Goal: Contribute content: Add original content to the website for others to see

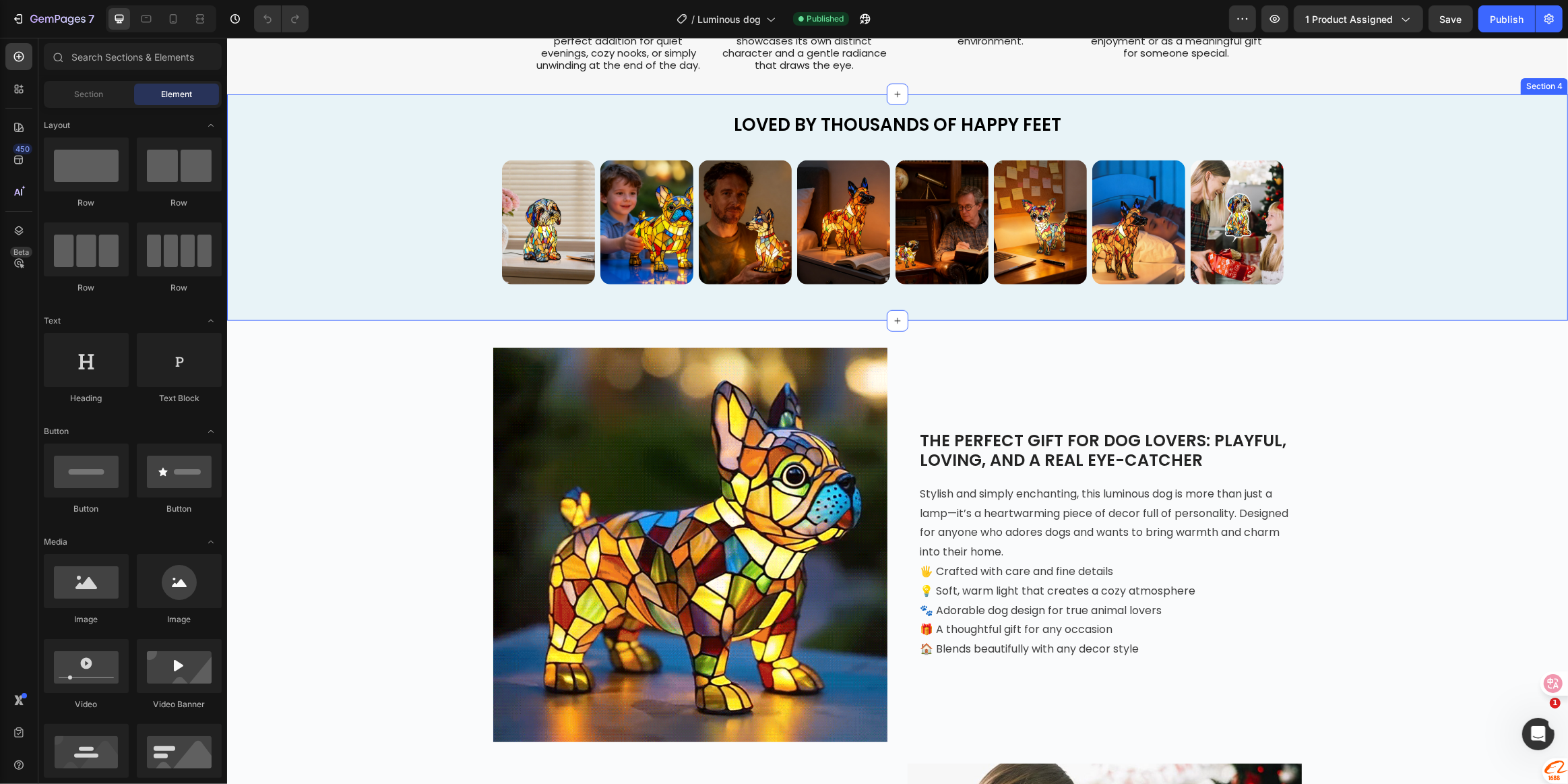
scroll to position [1041, 0]
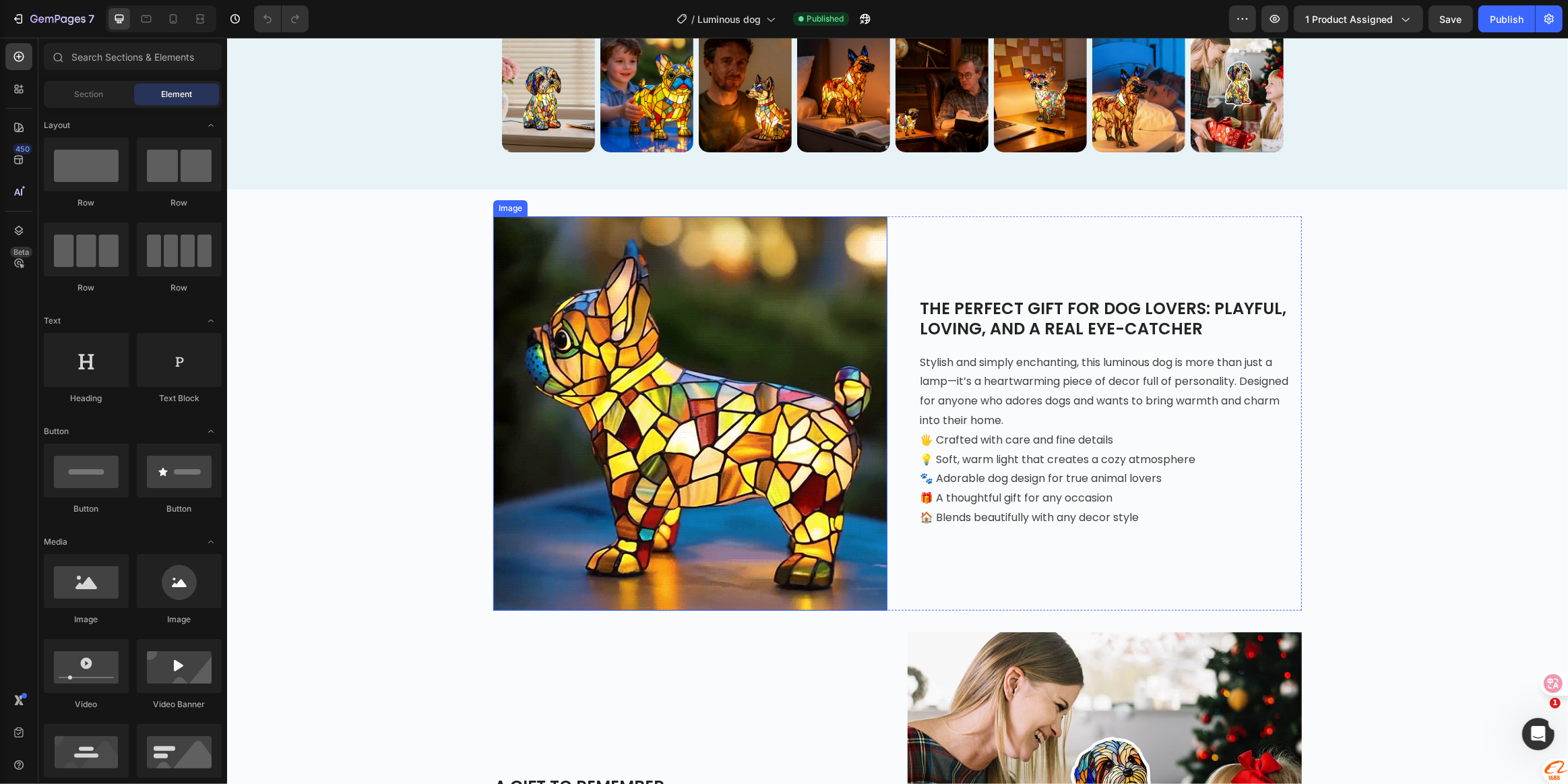
scroll to position [1164, 0]
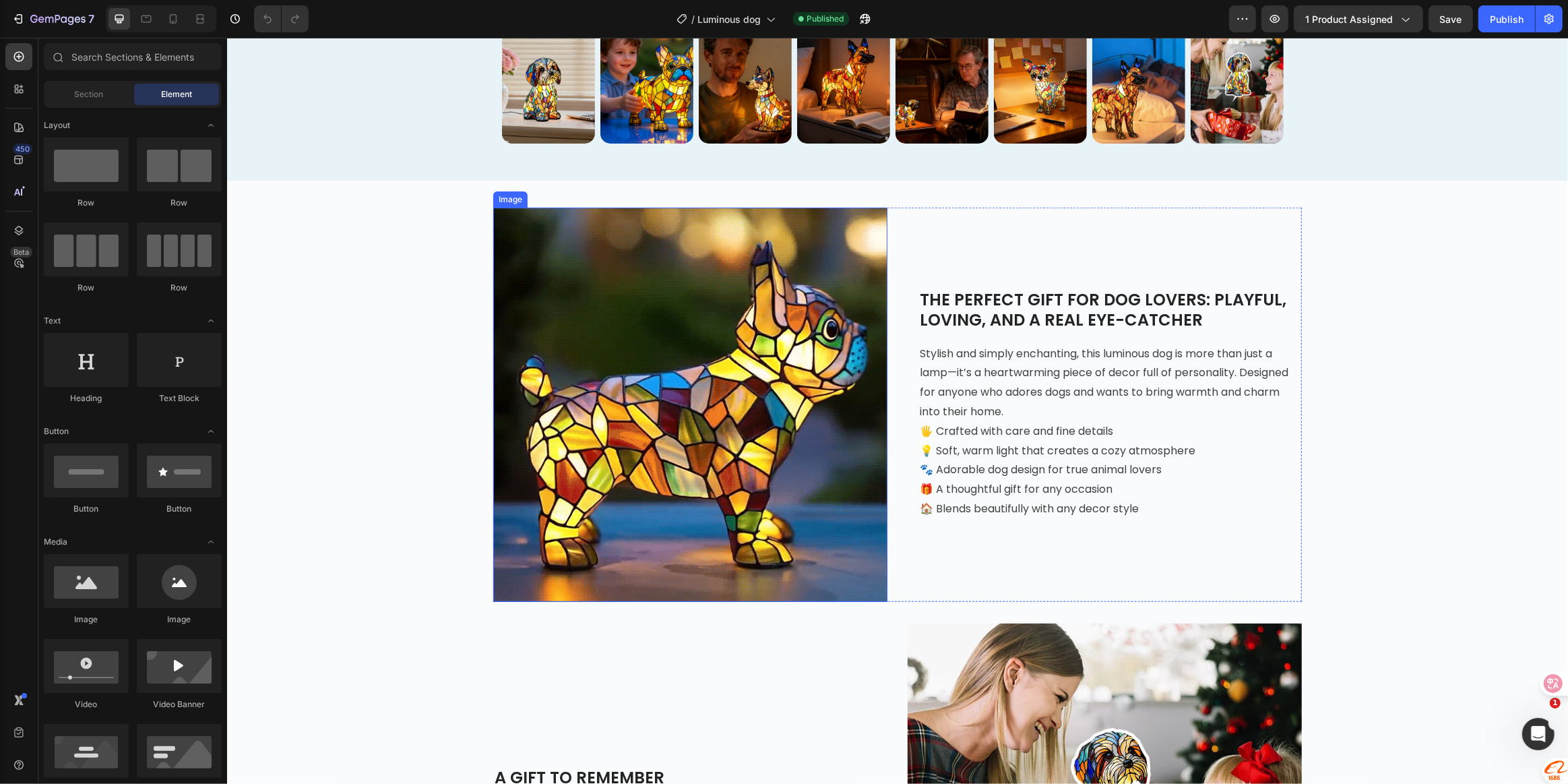
click at [672, 400] on img at bounding box center [689, 404] width 394 height 394
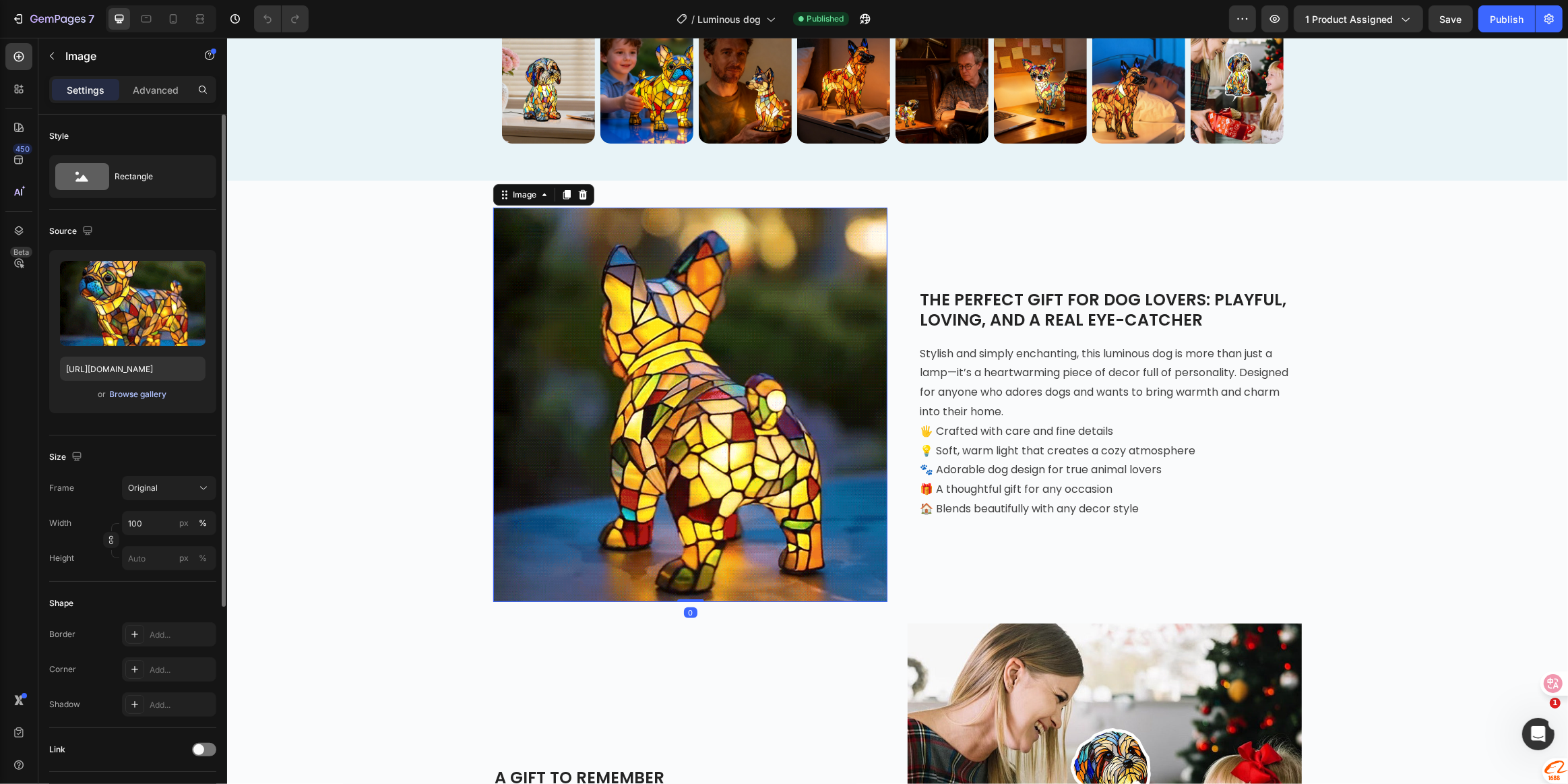
click at [135, 392] on div "Browse gallery" at bounding box center [138, 394] width 57 height 12
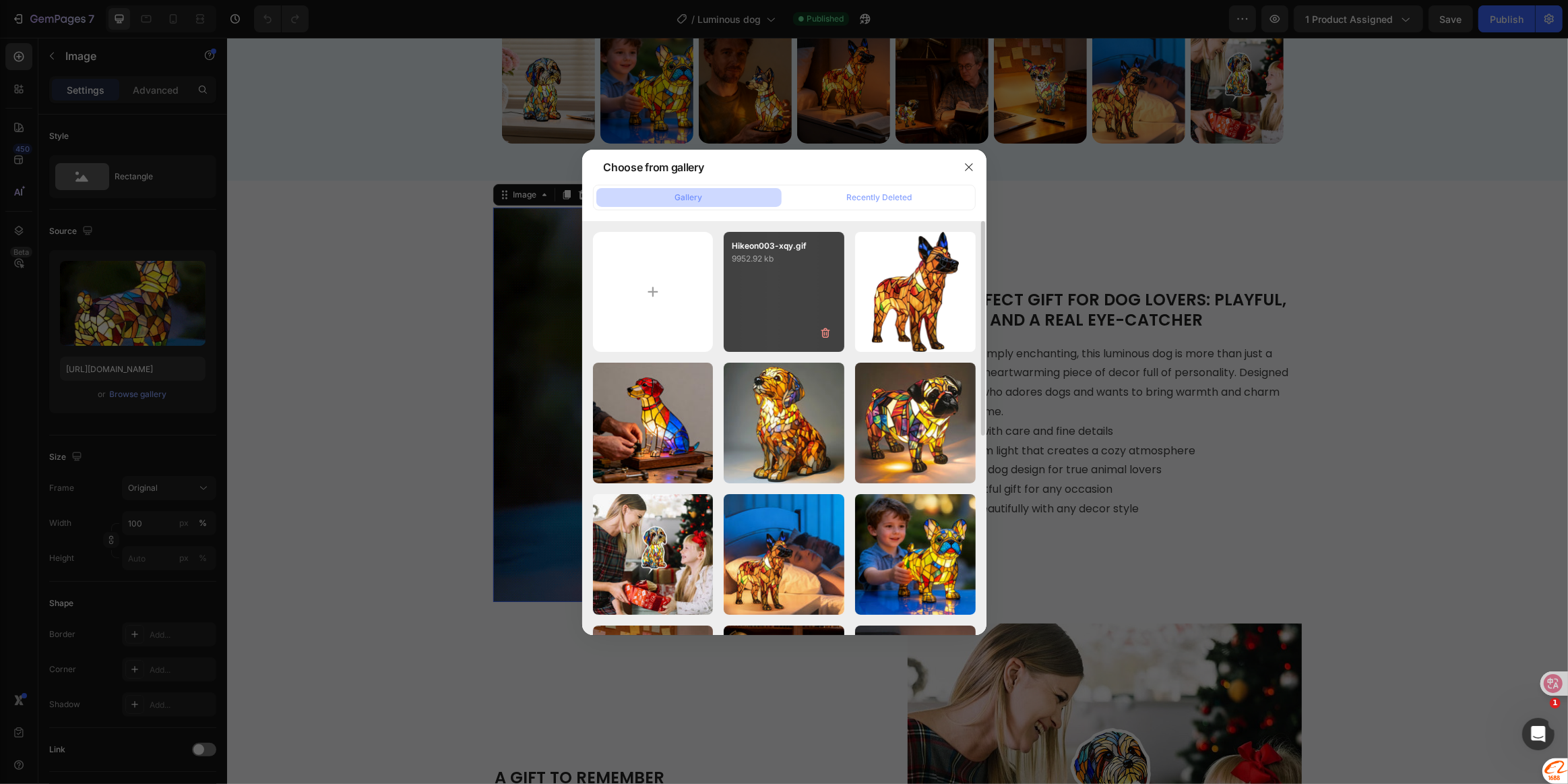
click at [778, 316] on div "Hikeon003-xqy.gif 9952.92 kb" at bounding box center [784, 292] width 121 height 121
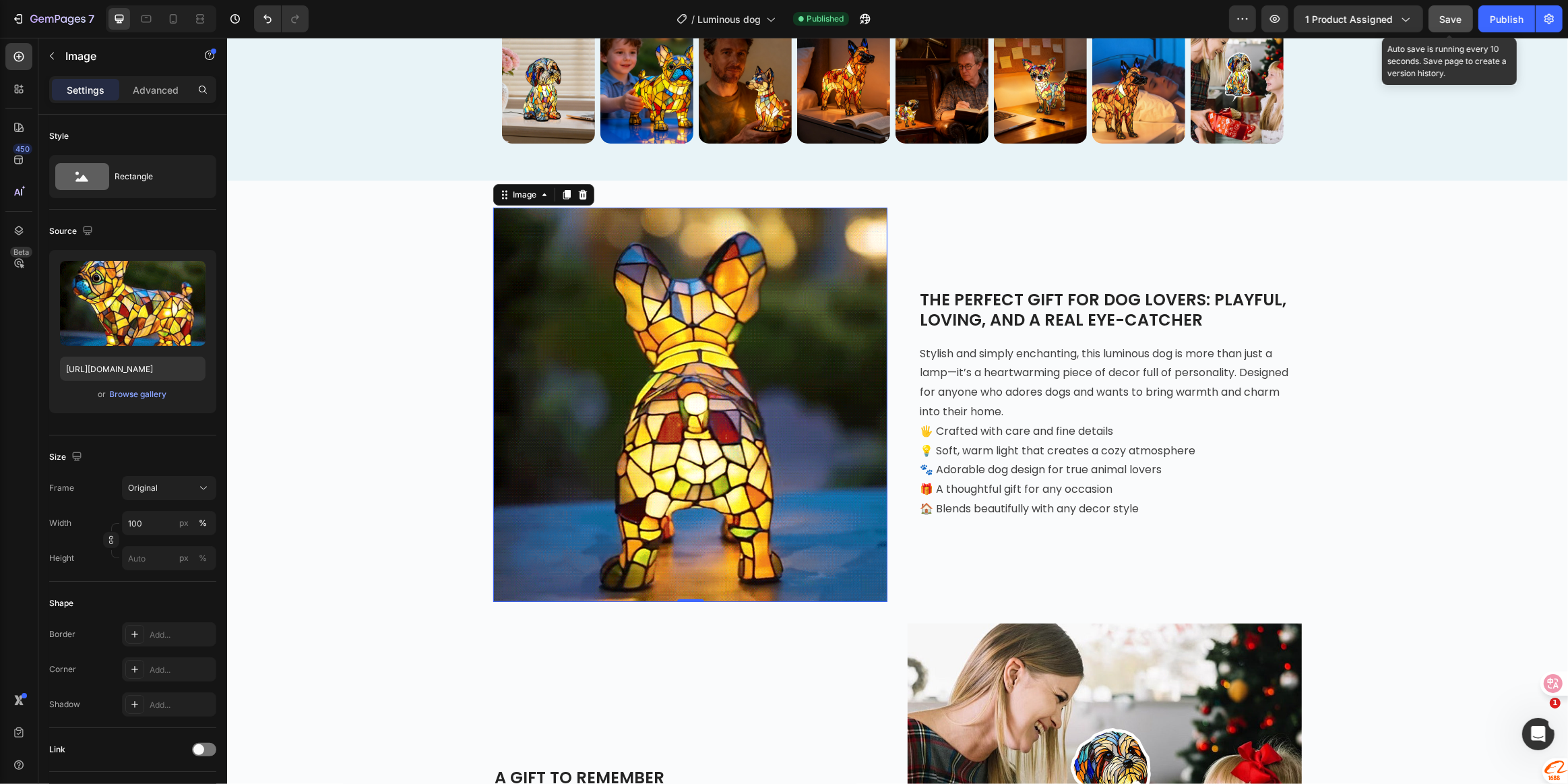
click at [1447, 17] on span "Save" at bounding box center [1452, 19] width 22 height 12
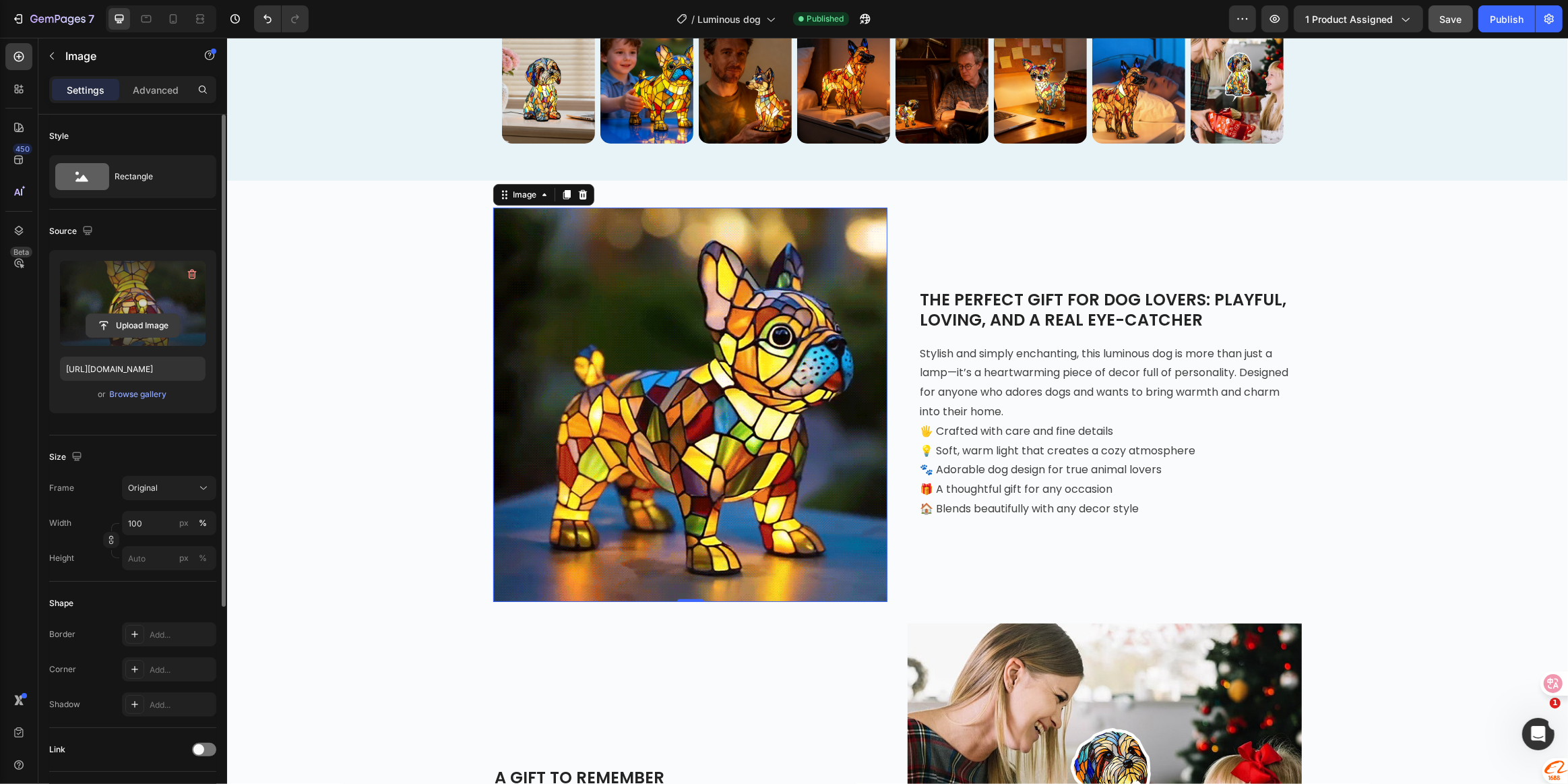
click at [142, 322] on input "file" at bounding box center [132, 325] width 93 height 23
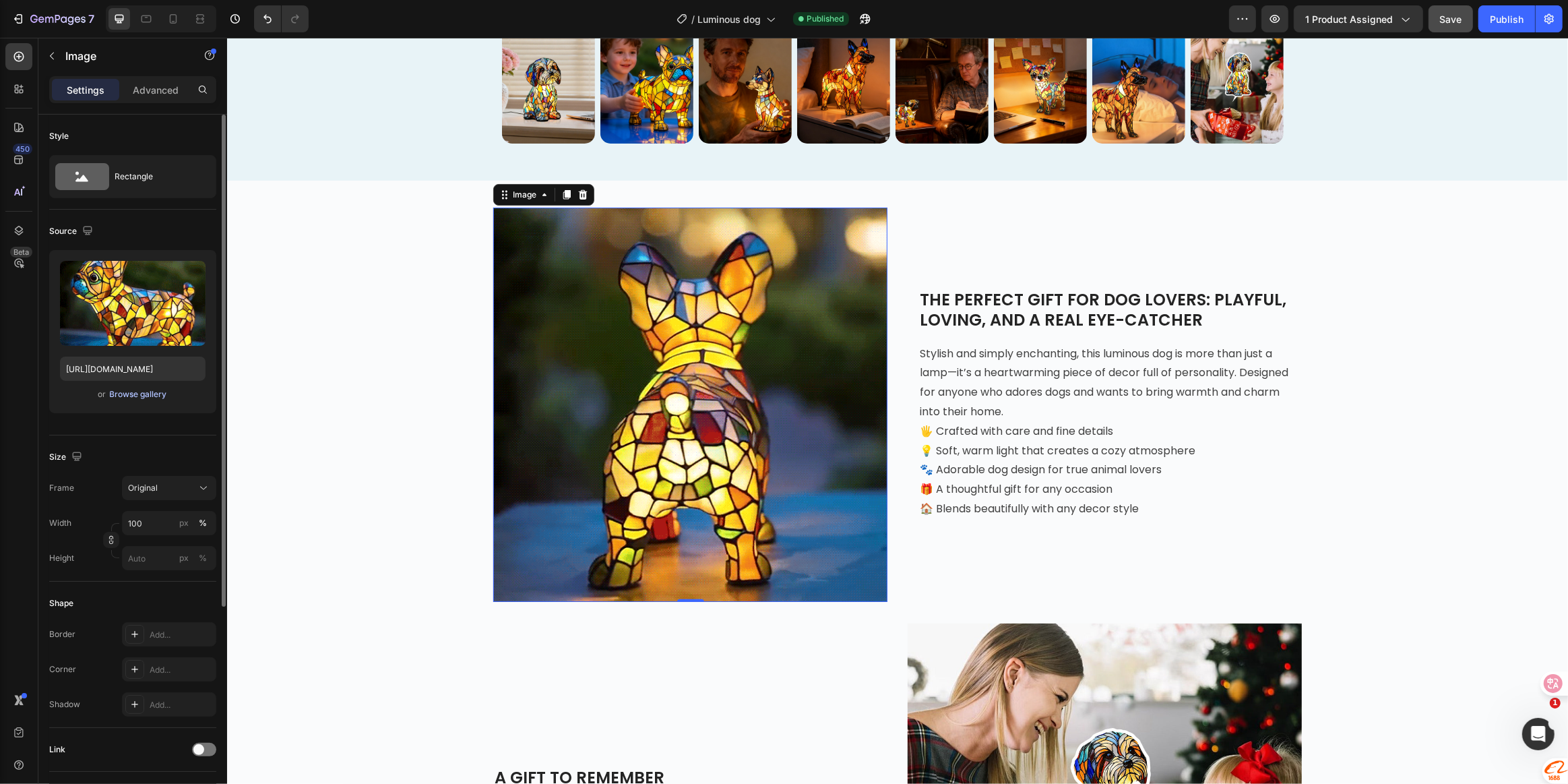
click at [152, 394] on div "Browse gallery" at bounding box center [138, 394] width 57 height 12
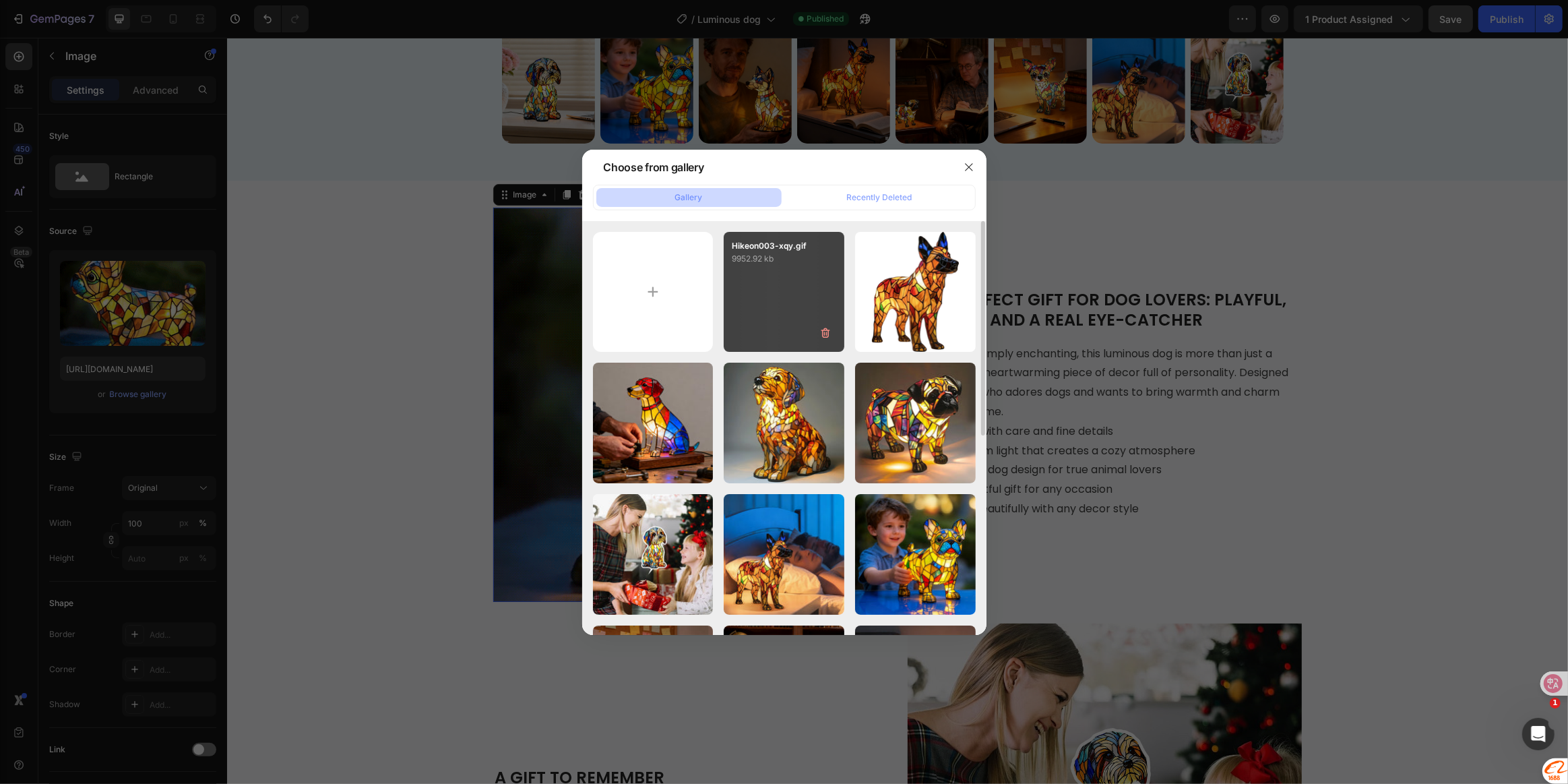
click at [763, 295] on div "Hikeon003-xqy.gif 9952.92 kb" at bounding box center [784, 292] width 121 height 121
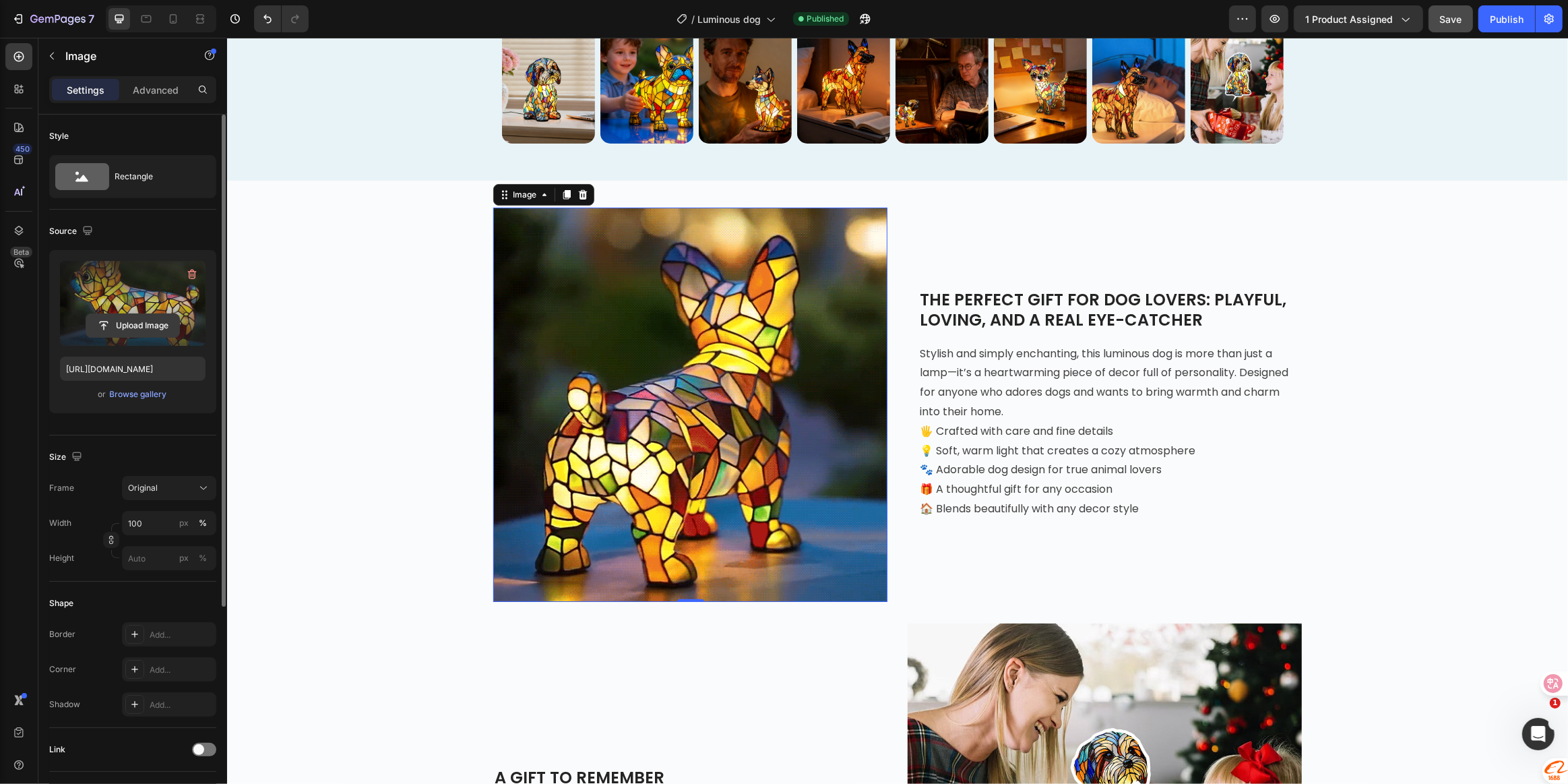
click at [126, 331] on input "file" at bounding box center [132, 325] width 93 height 23
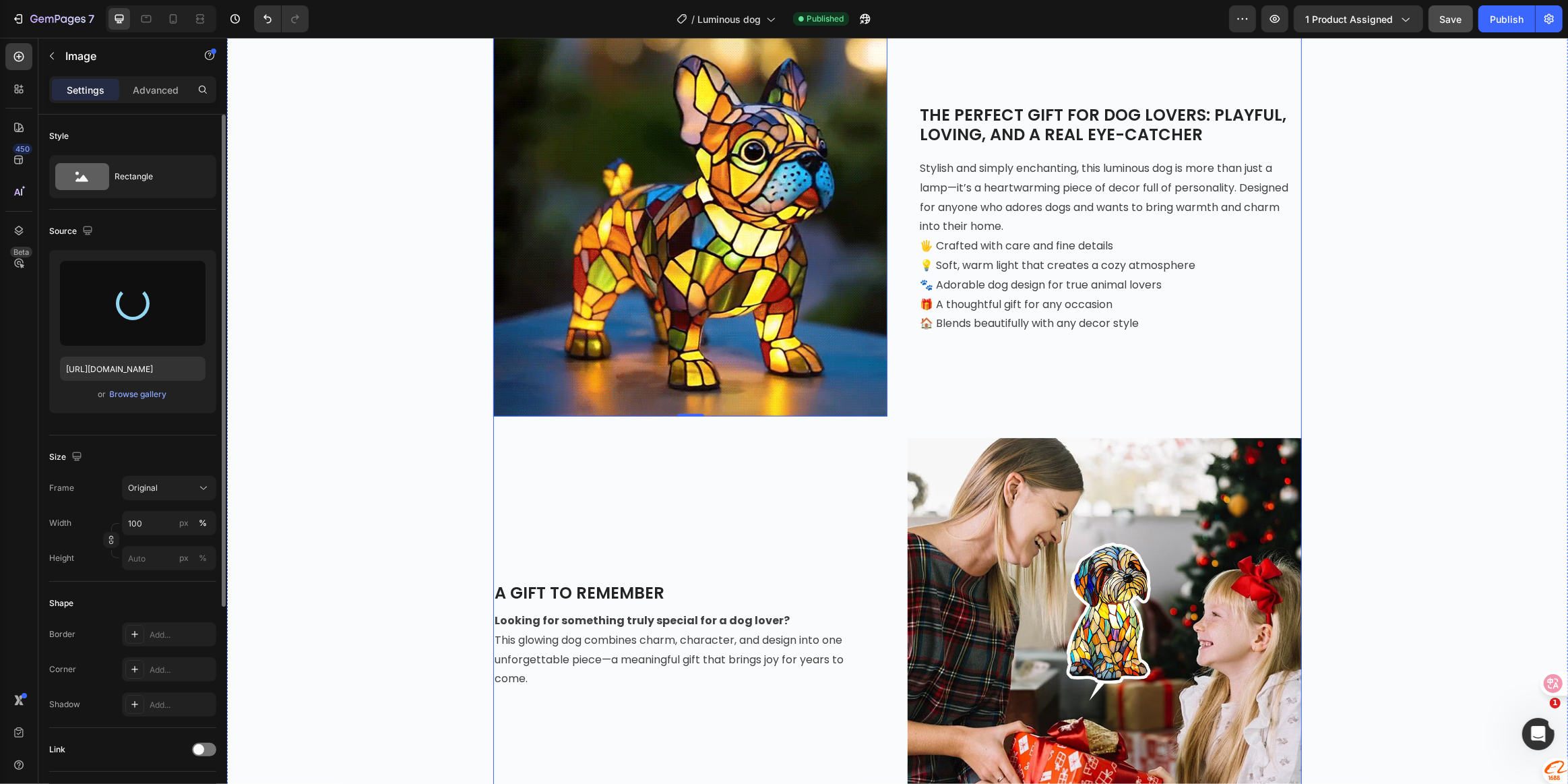
scroll to position [1287, 0]
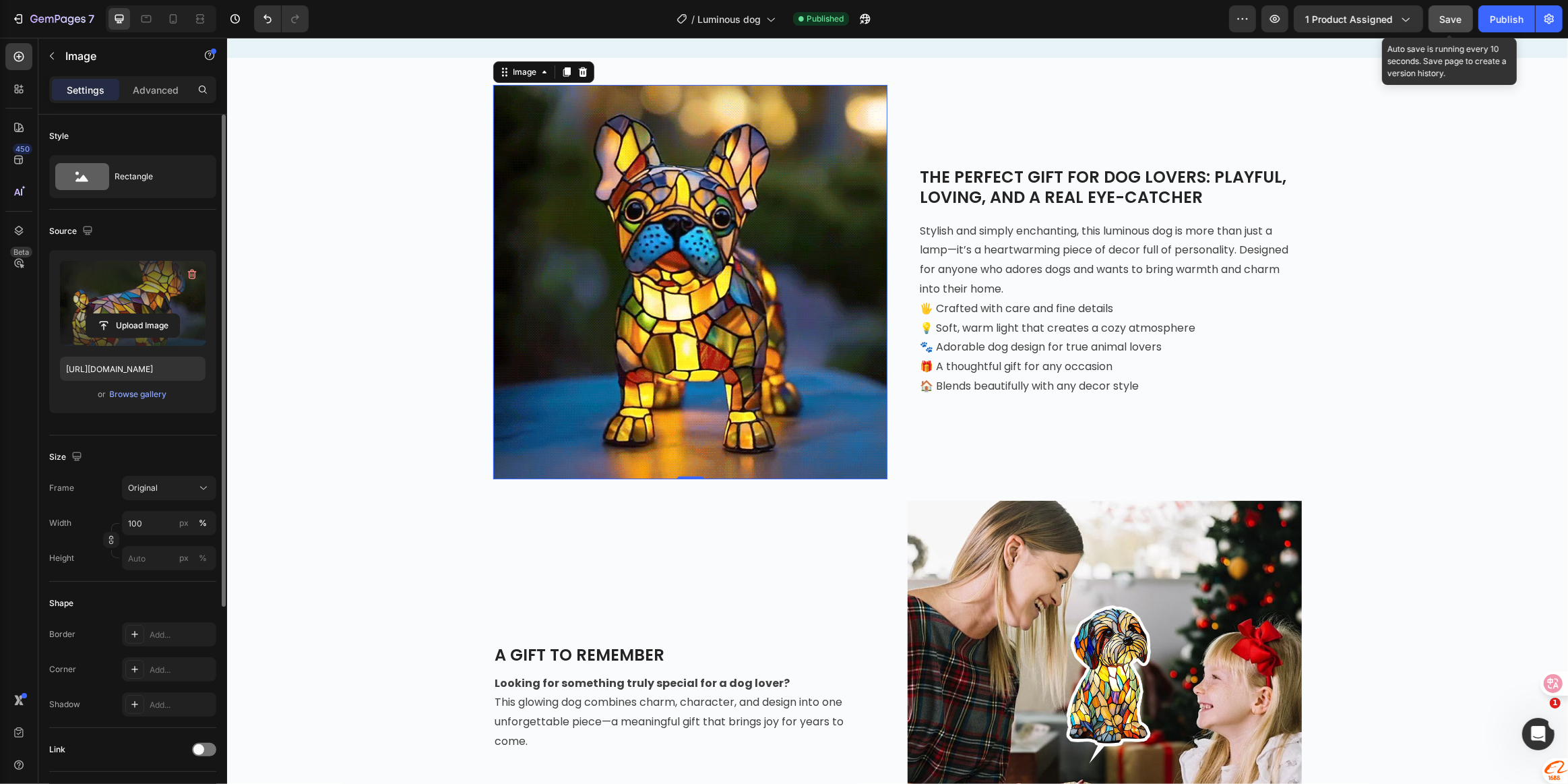
click at [1444, 30] on button "Save" at bounding box center [1451, 19] width 45 height 27
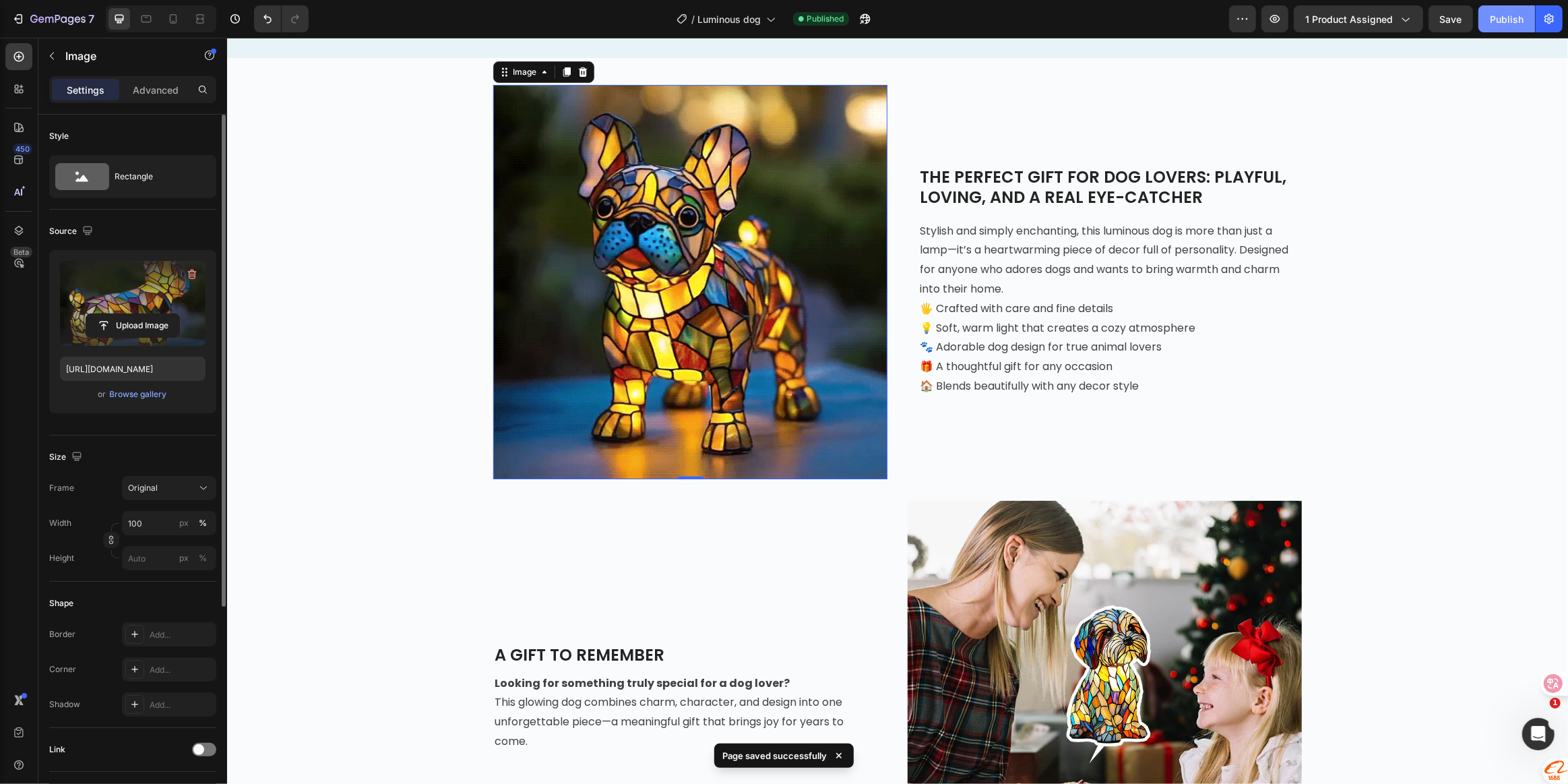
click at [1514, 18] on div "Publish" at bounding box center [1507, 19] width 34 height 14
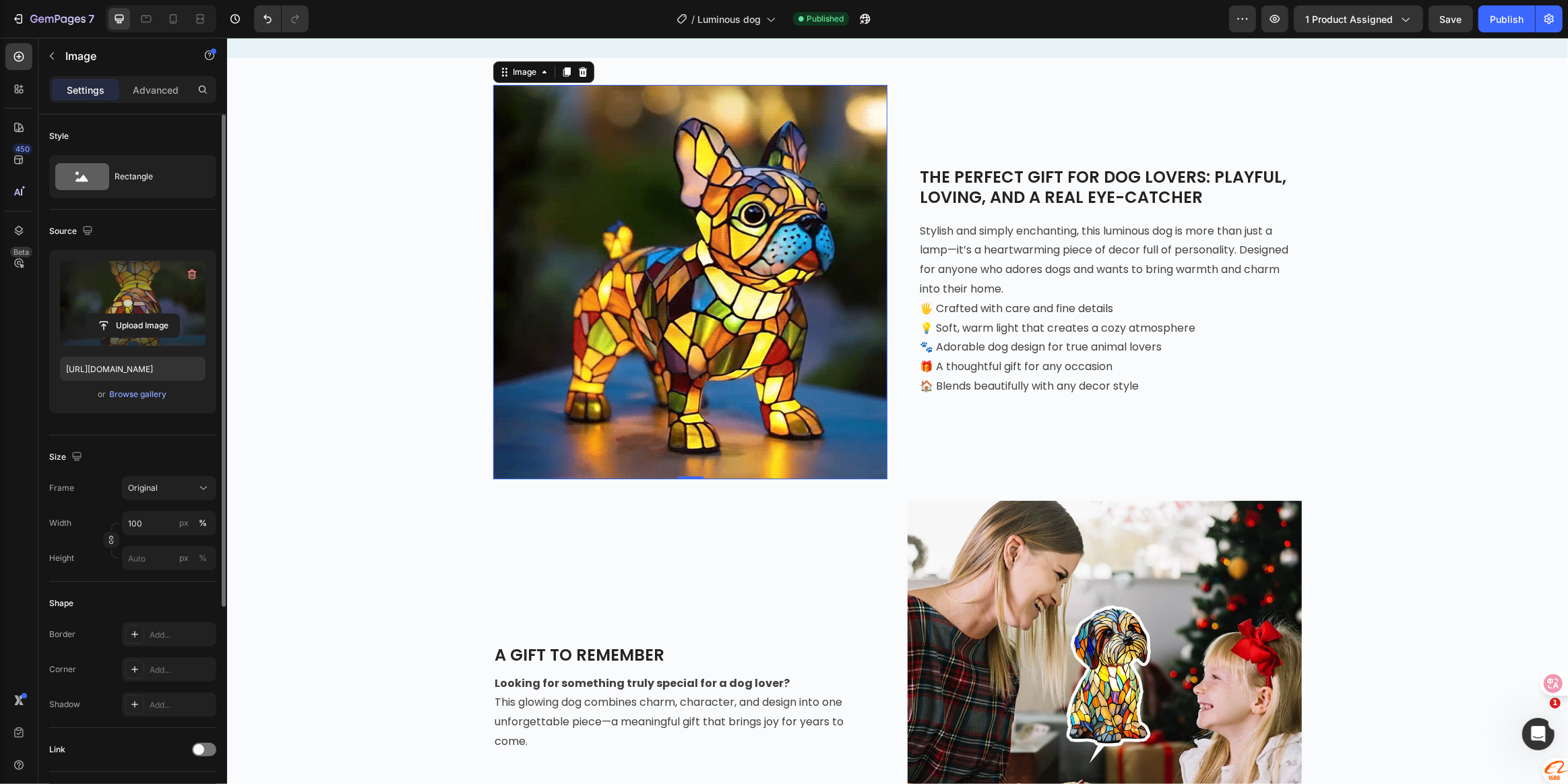
click at [719, 299] on img at bounding box center [689, 282] width 394 height 394
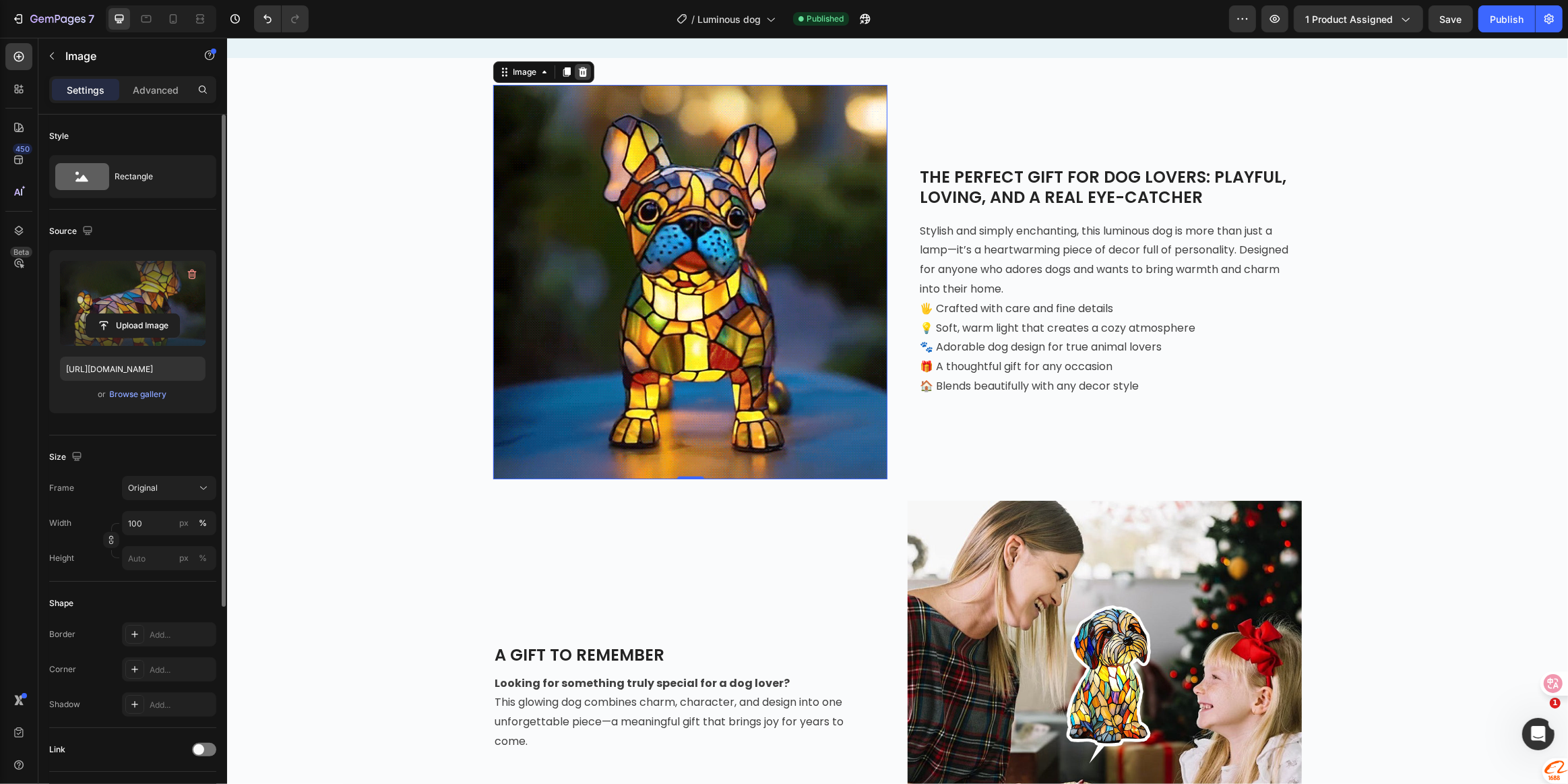
click at [581, 69] on icon at bounding box center [582, 72] width 11 height 11
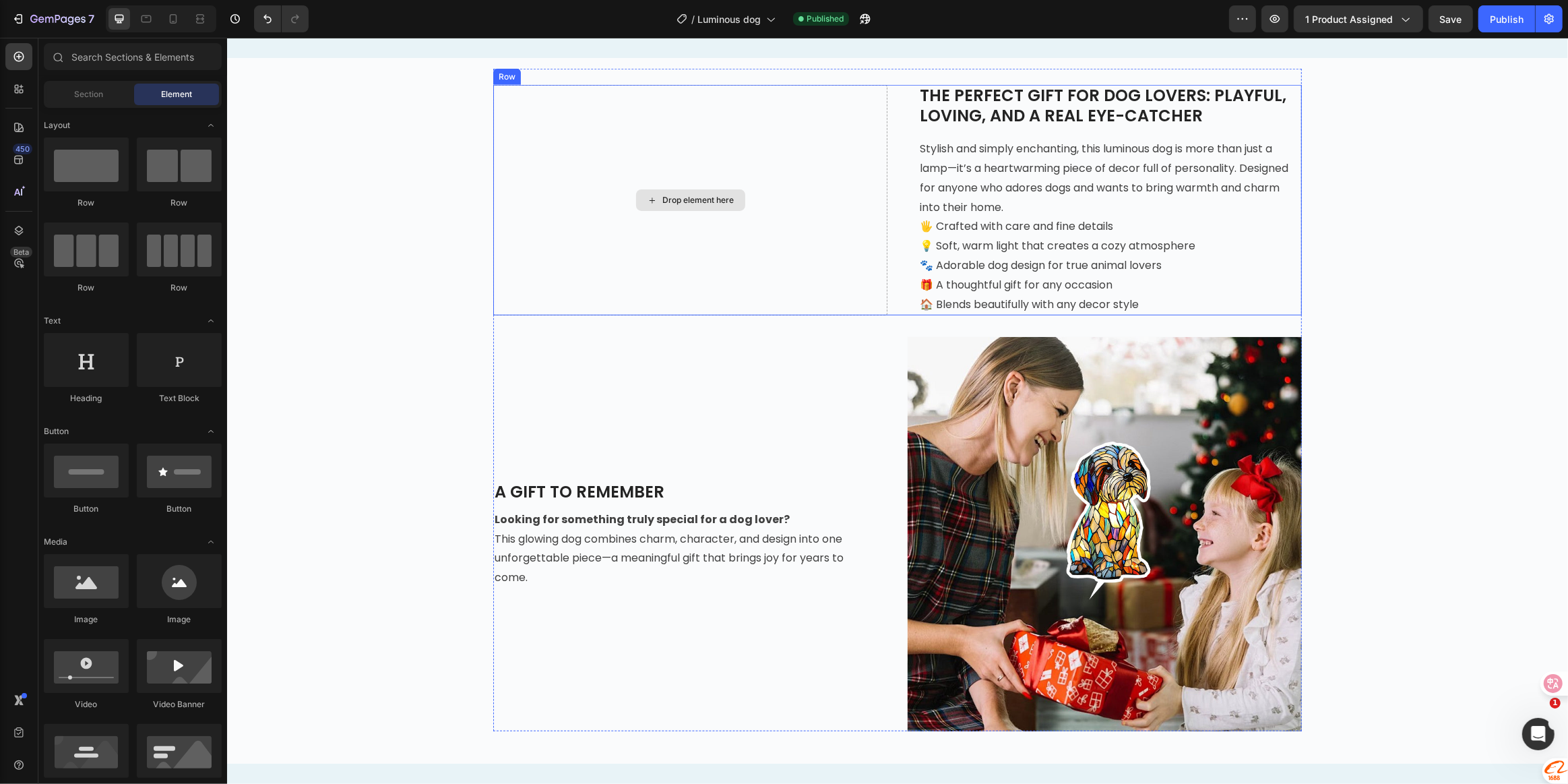
click at [706, 196] on div "Drop element here" at bounding box center [698, 200] width 72 height 11
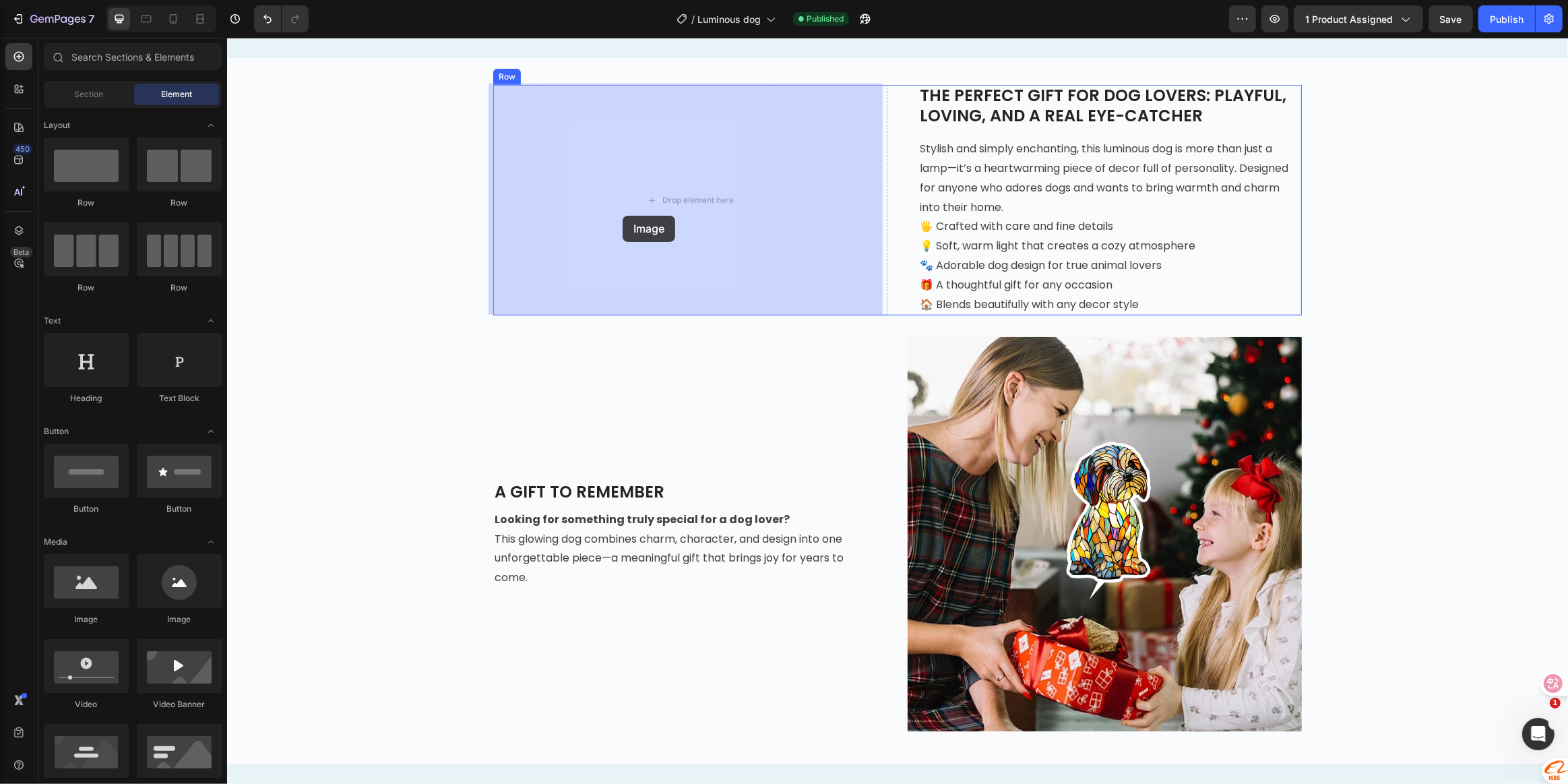
drag, startPoint x: 338, startPoint y: 616, endPoint x: 647, endPoint y: 193, distance: 523.8
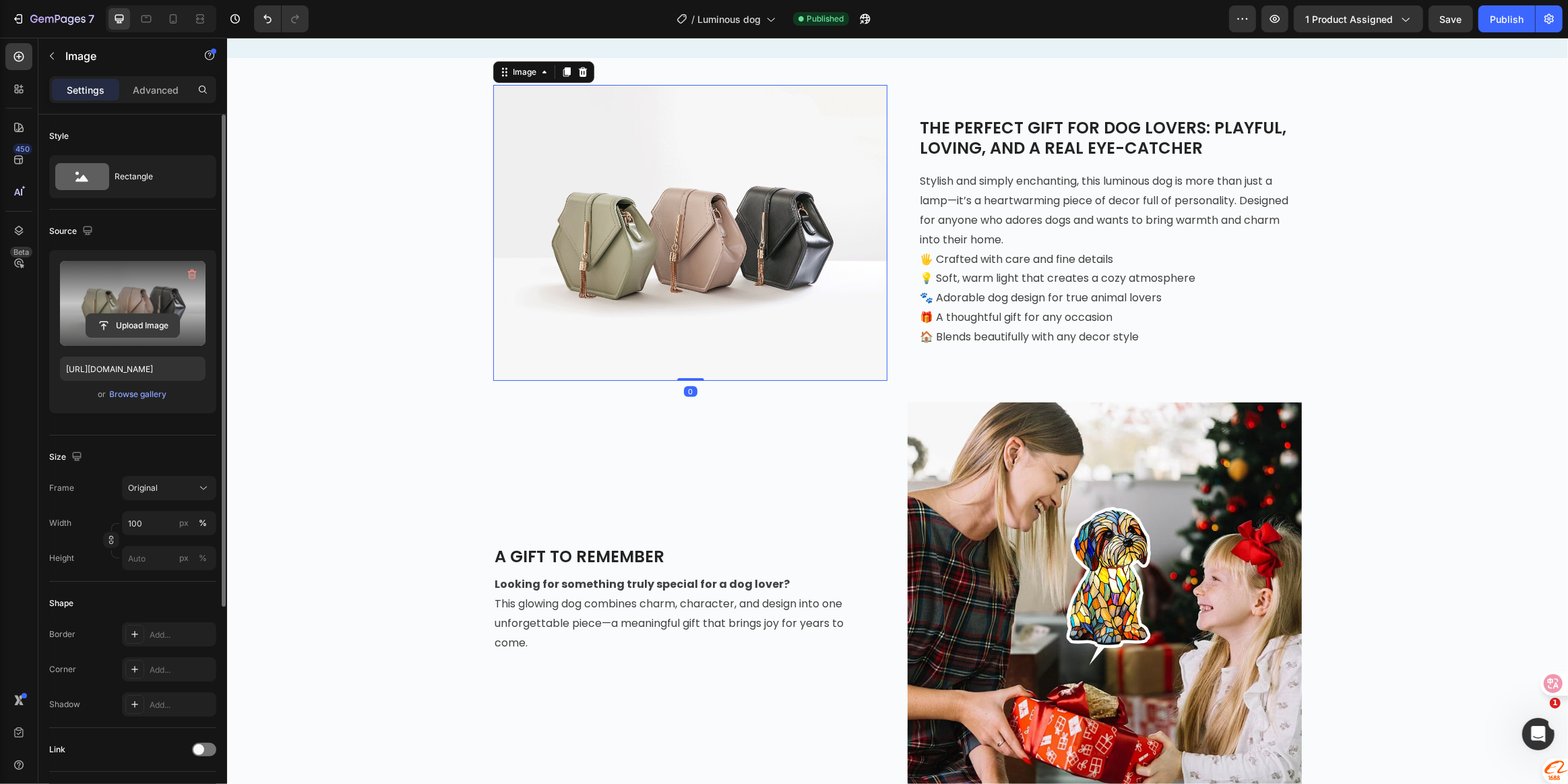
click at [132, 330] on input "file" at bounding box center [132, 325] width 93 height 23
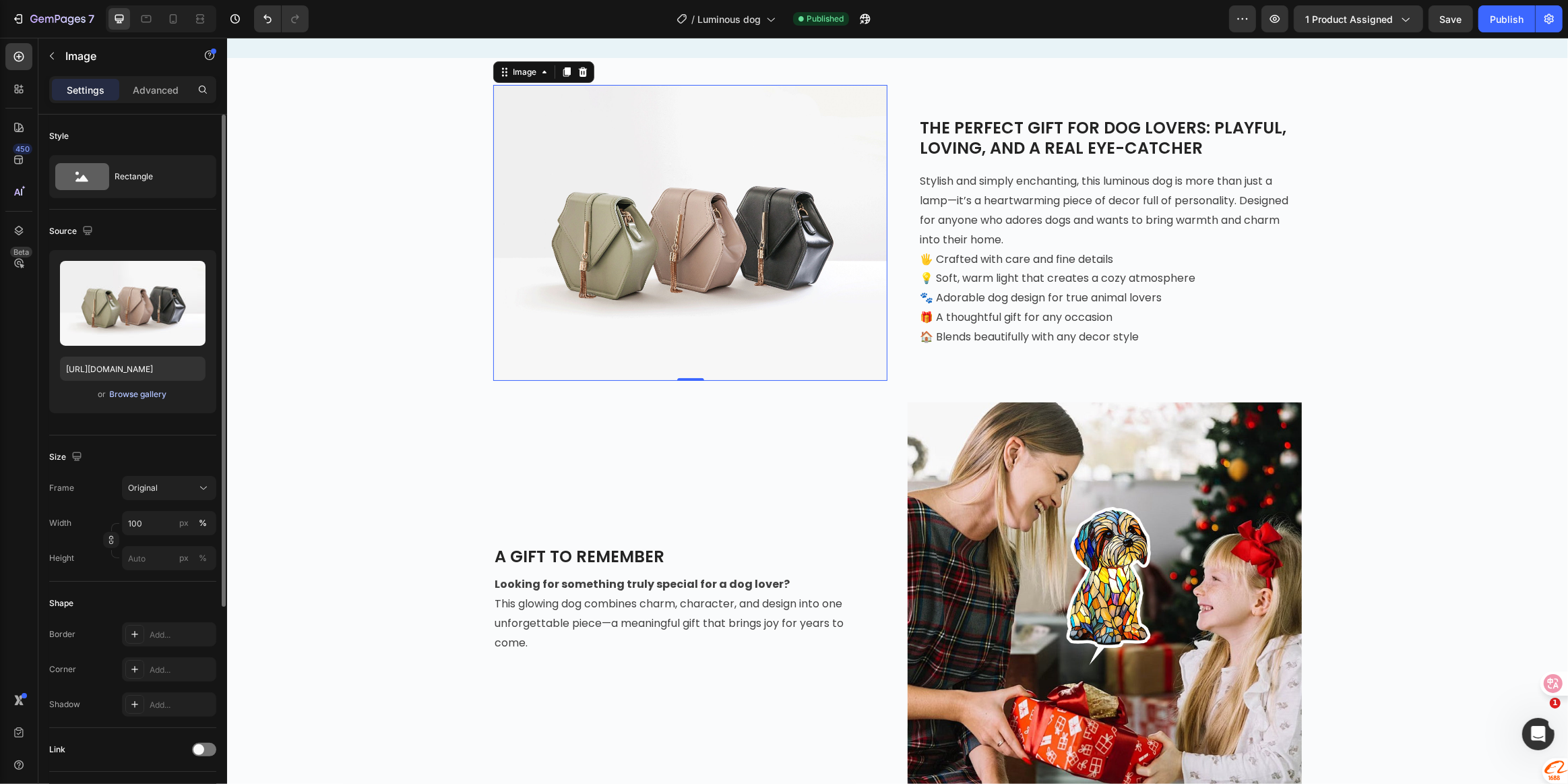
click at [129, 395] on div "Browse gallery" at bounding box center [138, 394] width 57 height 12
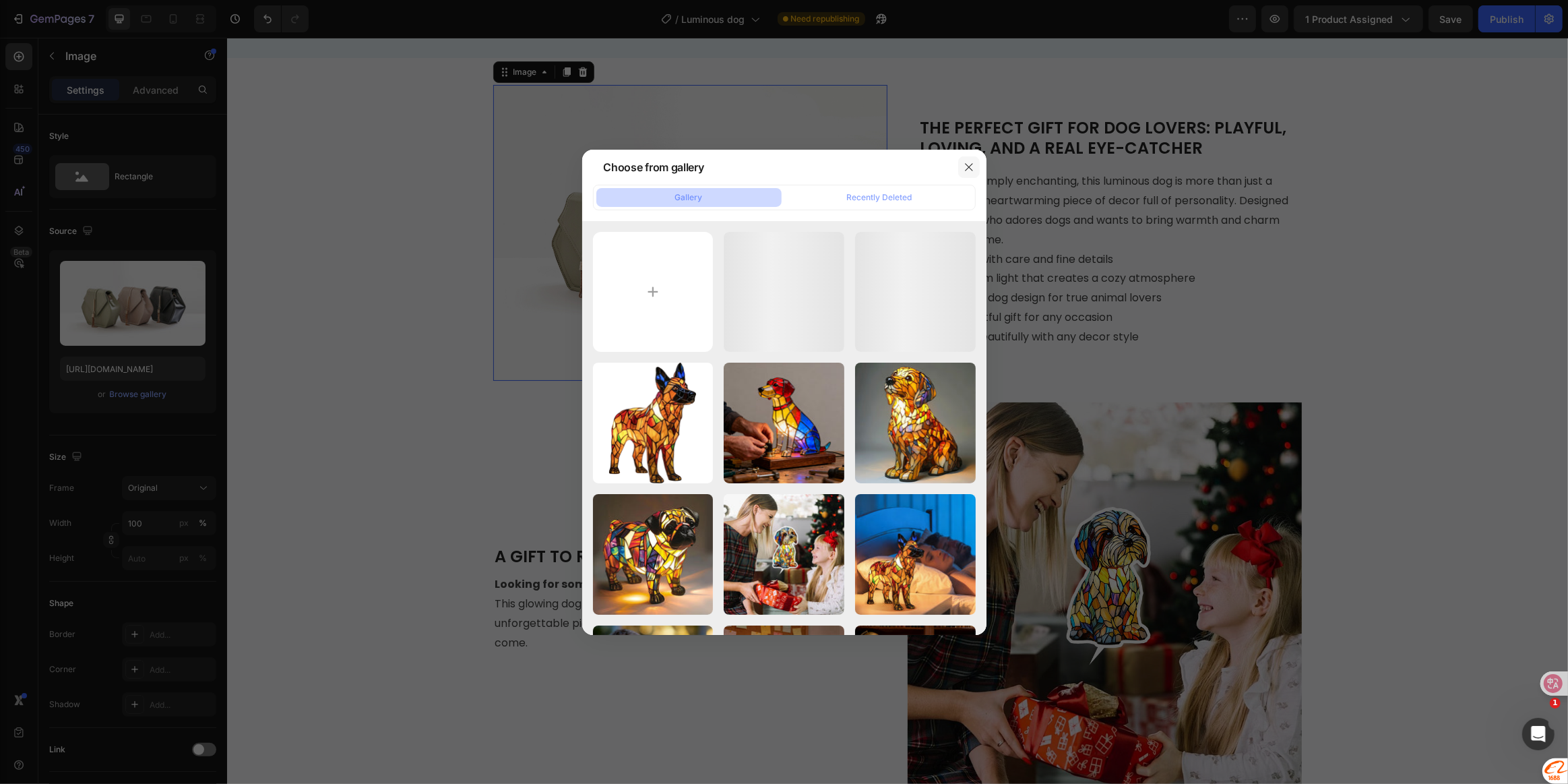
click at [965, 168] on icon "button" at bounding box center [969, 167] width 11 height 11
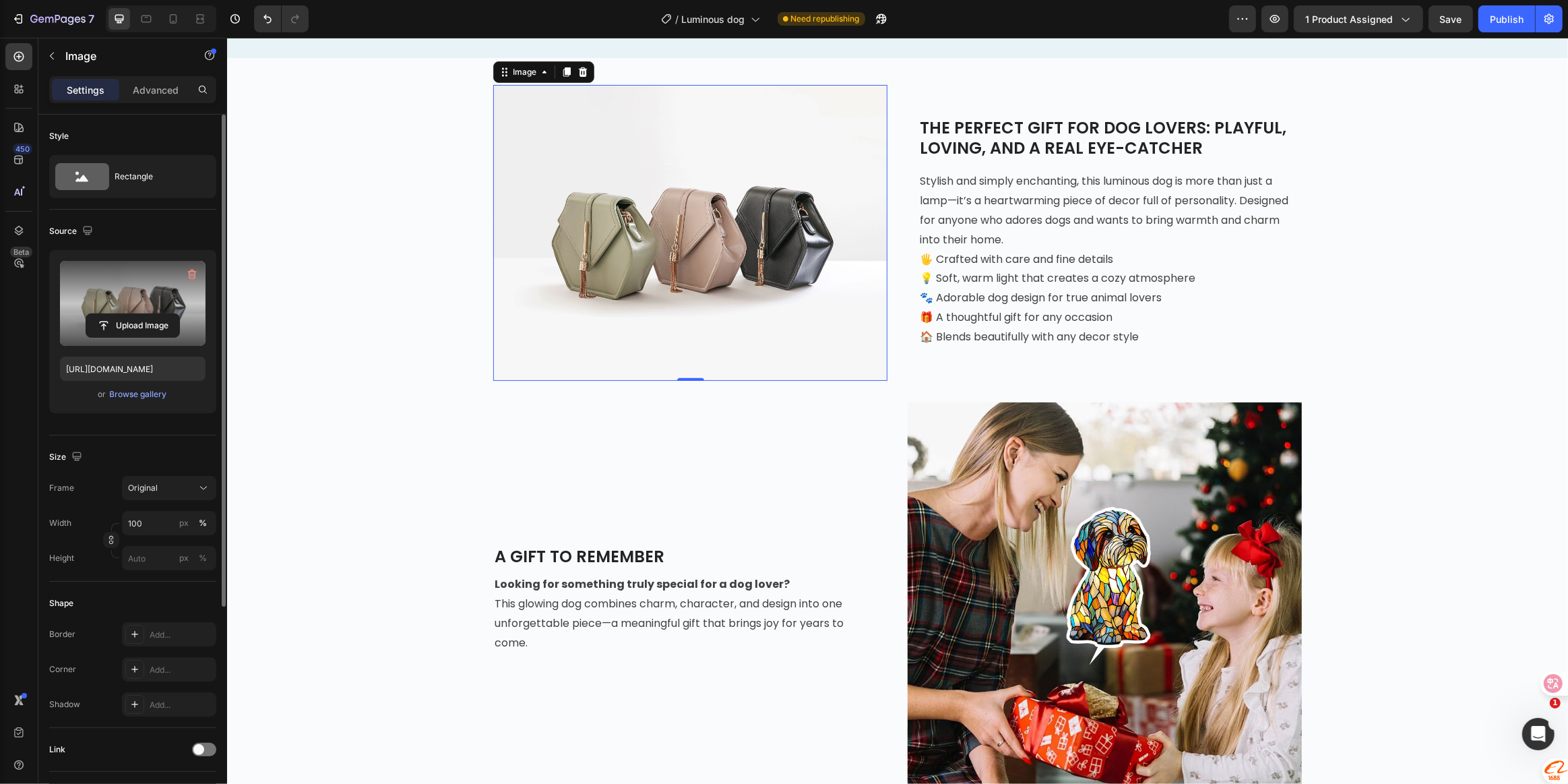
click at [153, 307] on label at bounding box center [132, 303] width 145 height 85
click at [153, 314] on input "file" at bounding box center [132, 325] width 93 height 23
type input "[URL][DOMAIN_NAME]"
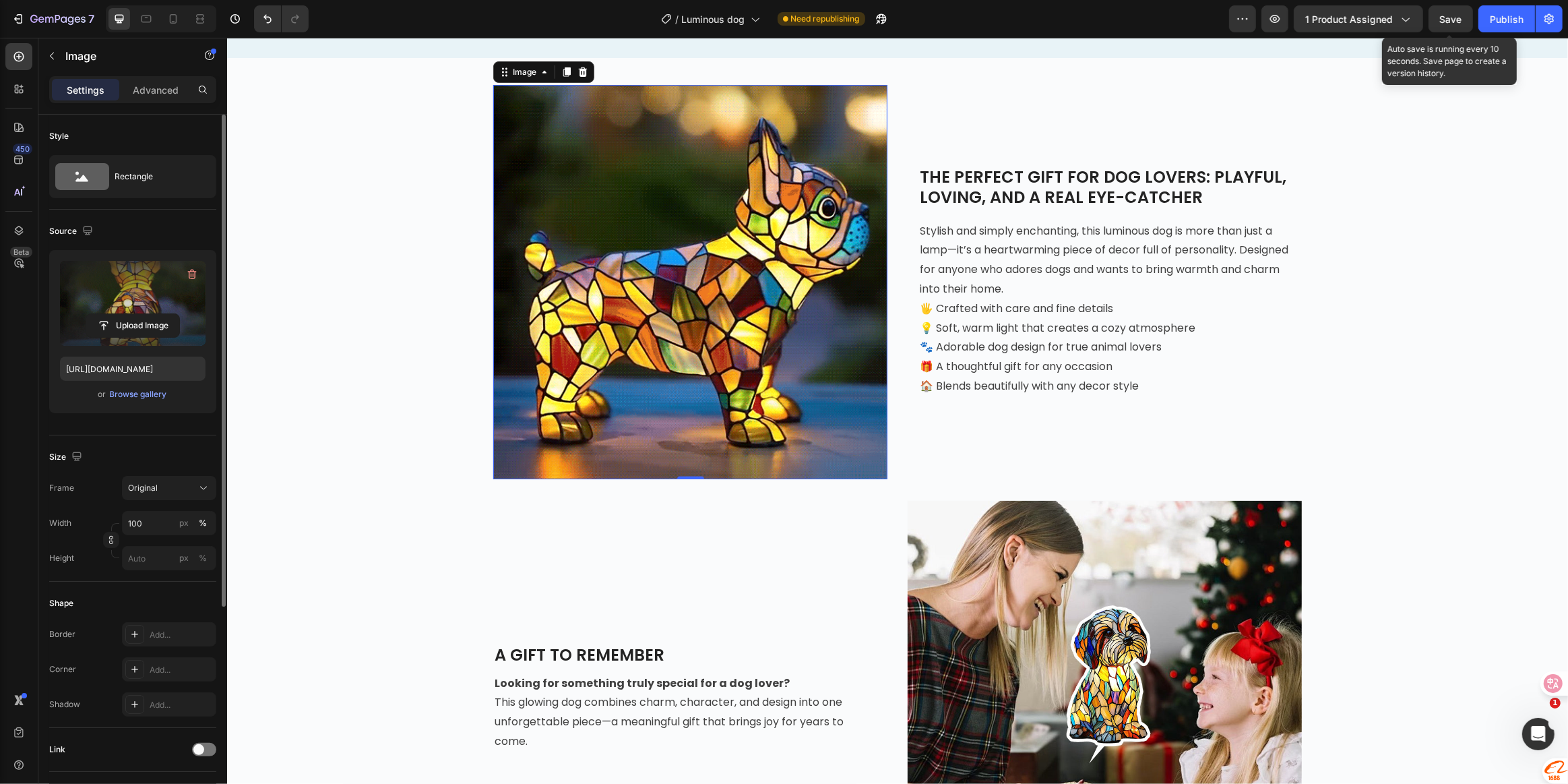
click at [1443, 16] on span "Save" at bounding box center [1452, 19] width 22 height 12
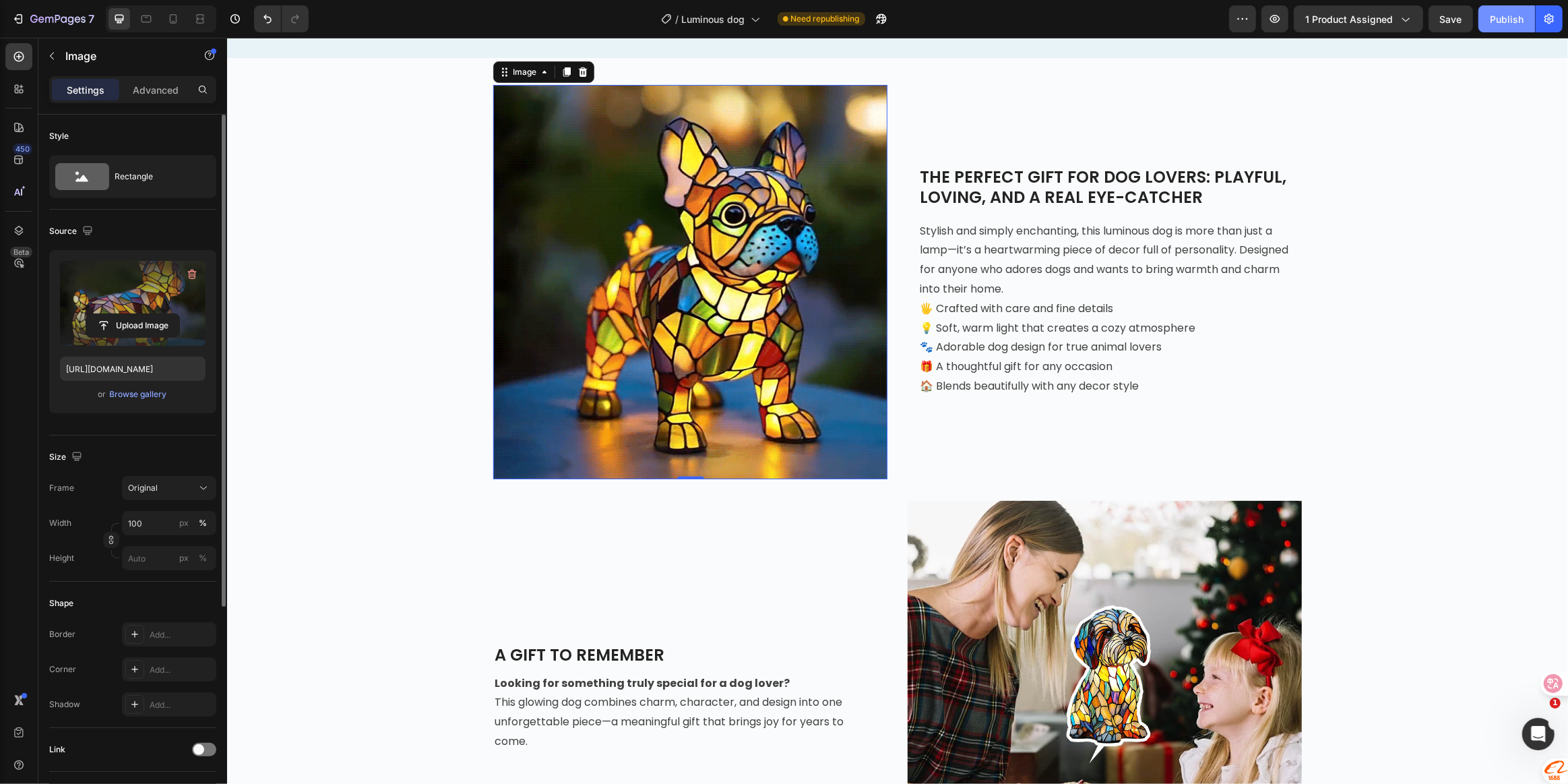
click at [1500, 14] on div "Publish" at bounding box center [1507, 19] width 34 height 14
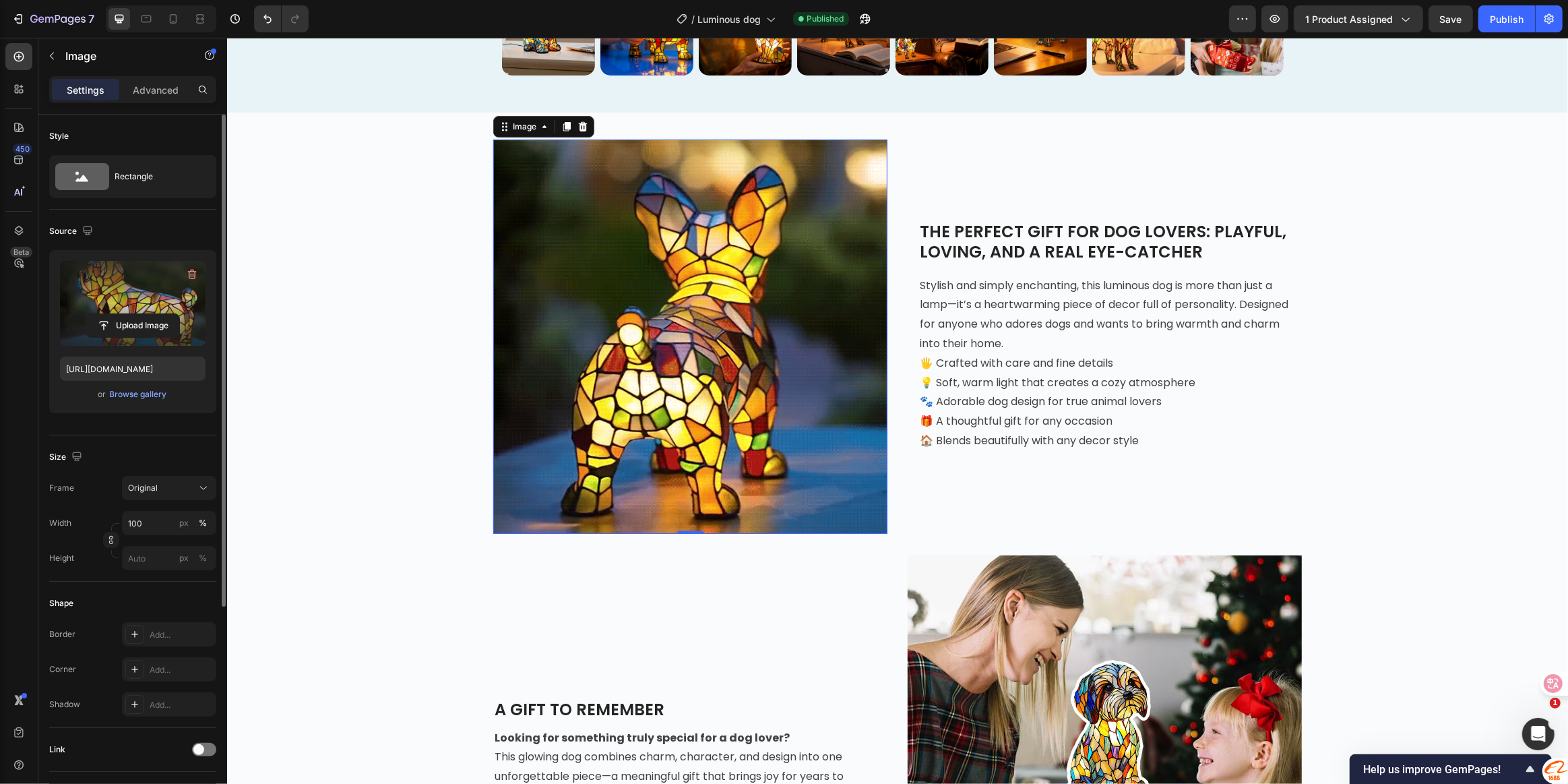
scroll to position [1164, 0]
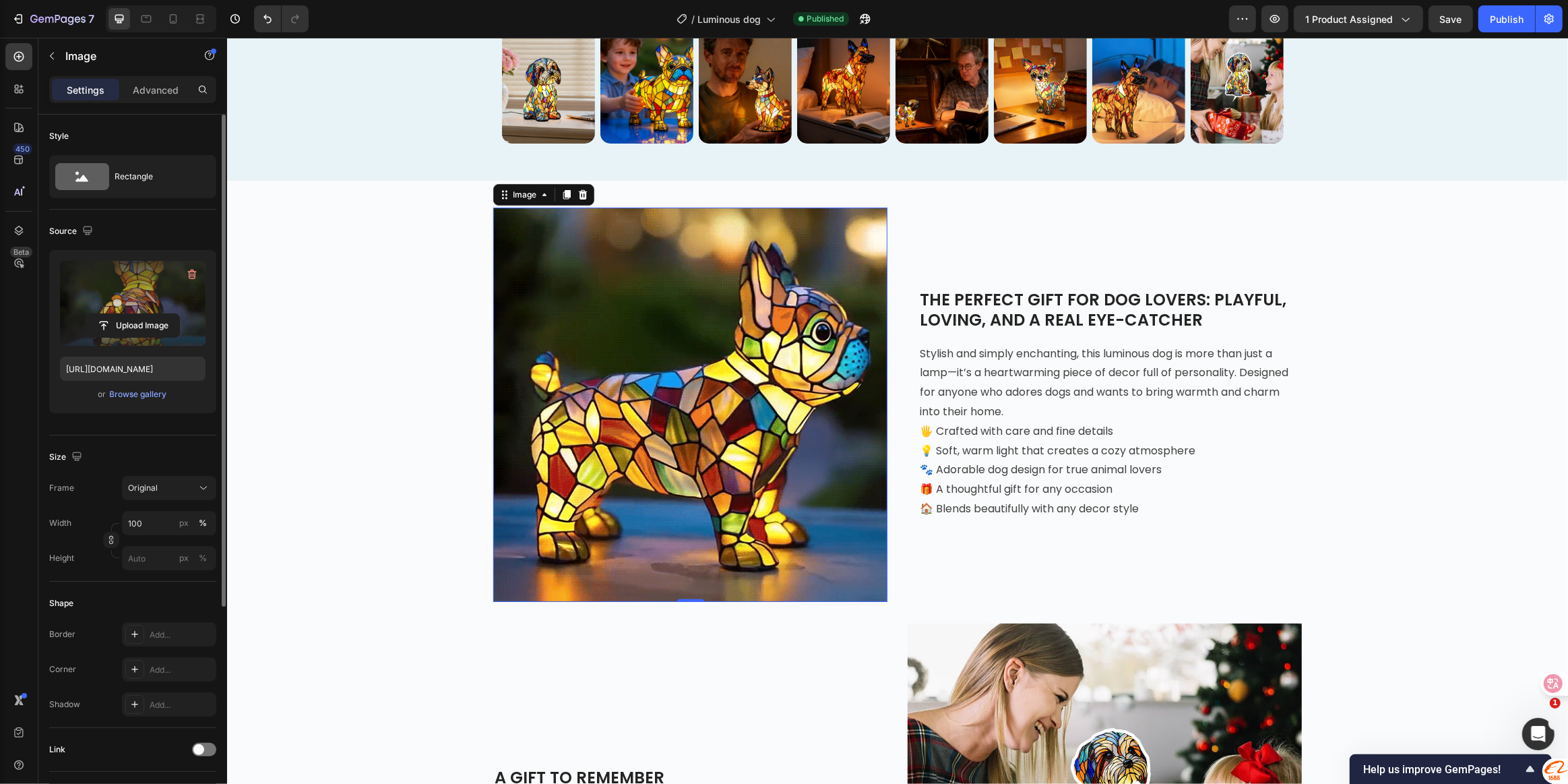
click at [717, 325] on img at bounding box center [689, 404] width 394 height 394
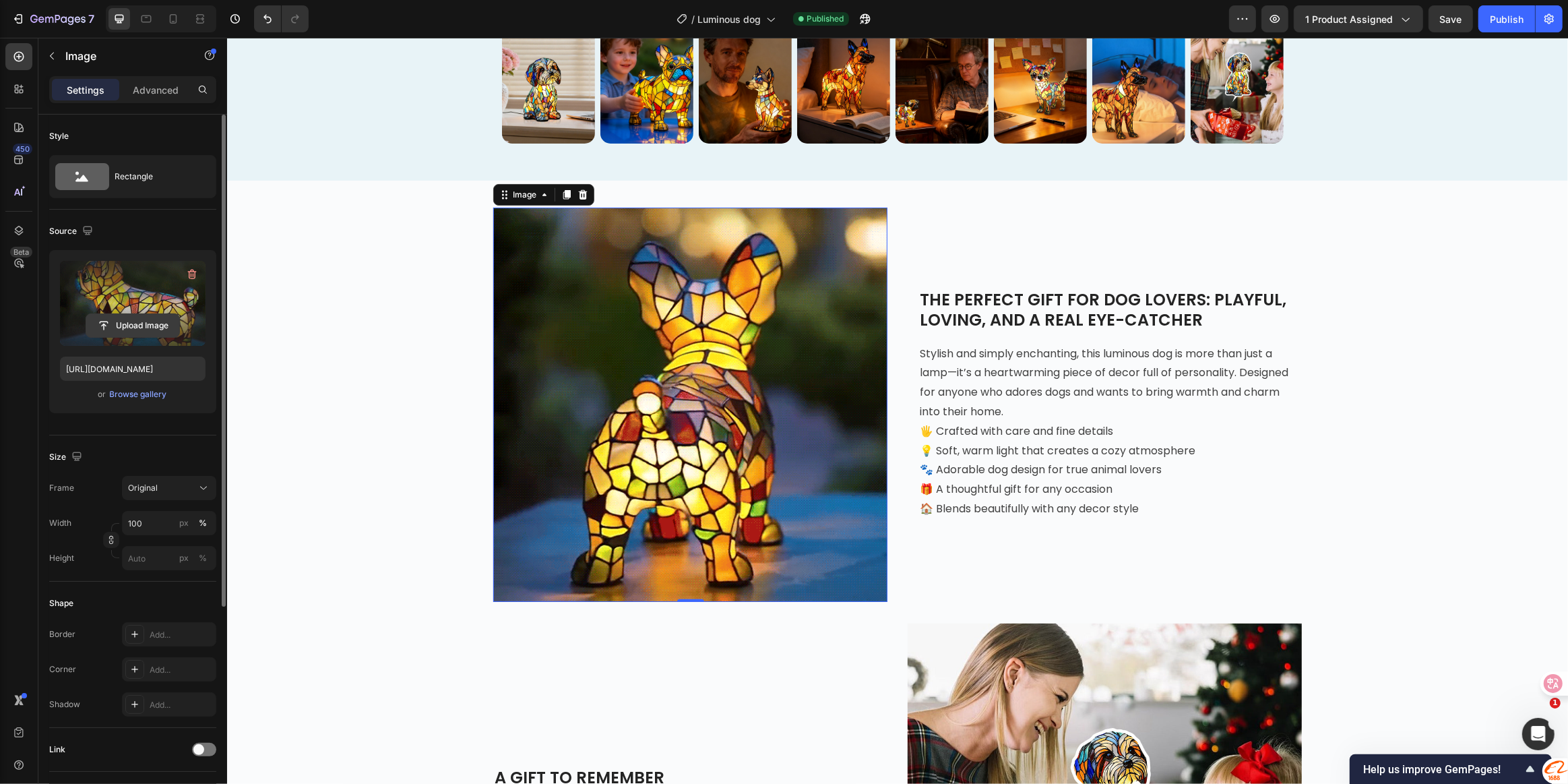
click at [143, 323] on input "file" at bounding box center [132, 325] width 93 height 23
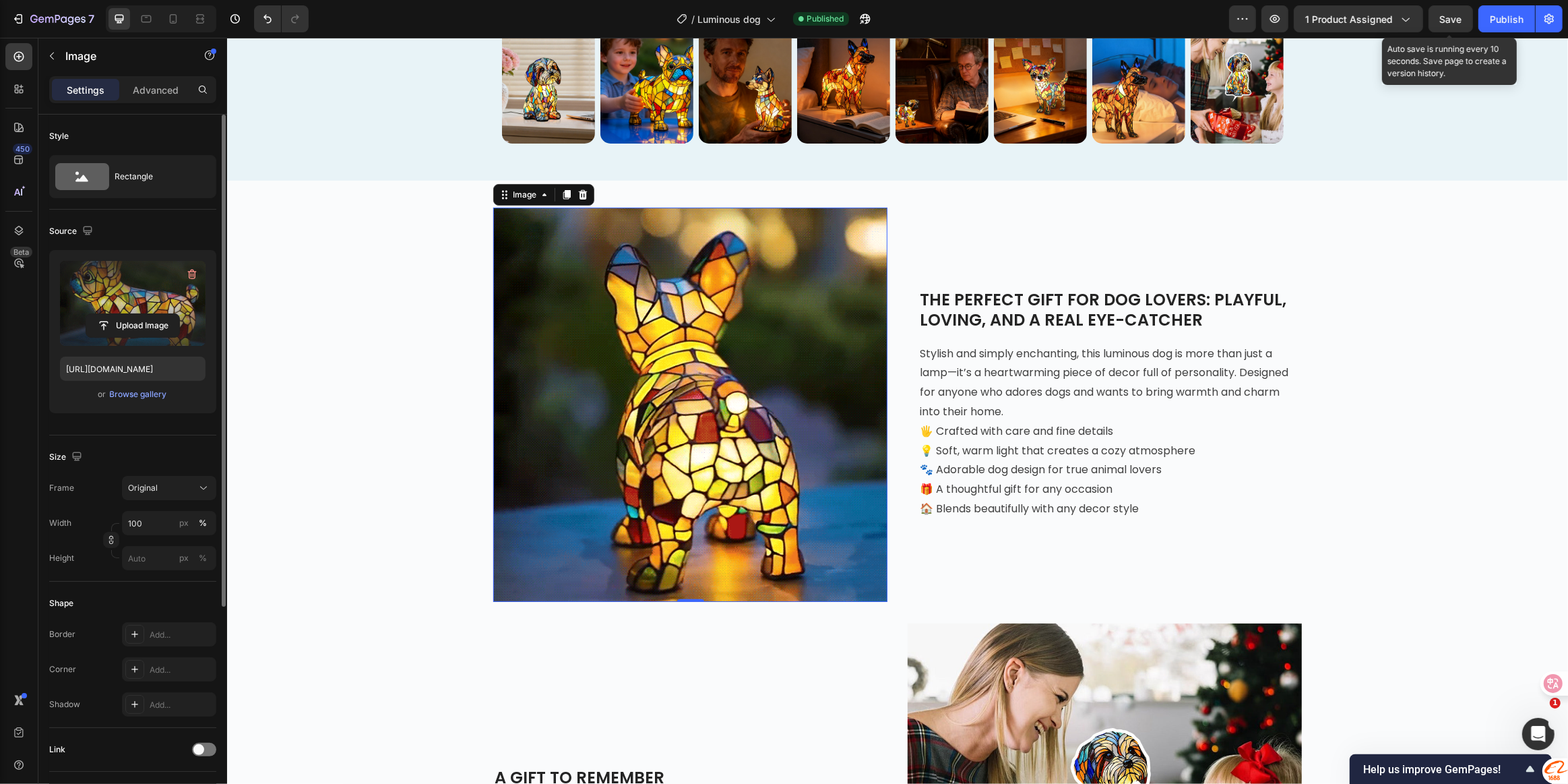
click at [1448, 20] on span "Save" at bounding box center [1452, 19] width 22 height 12
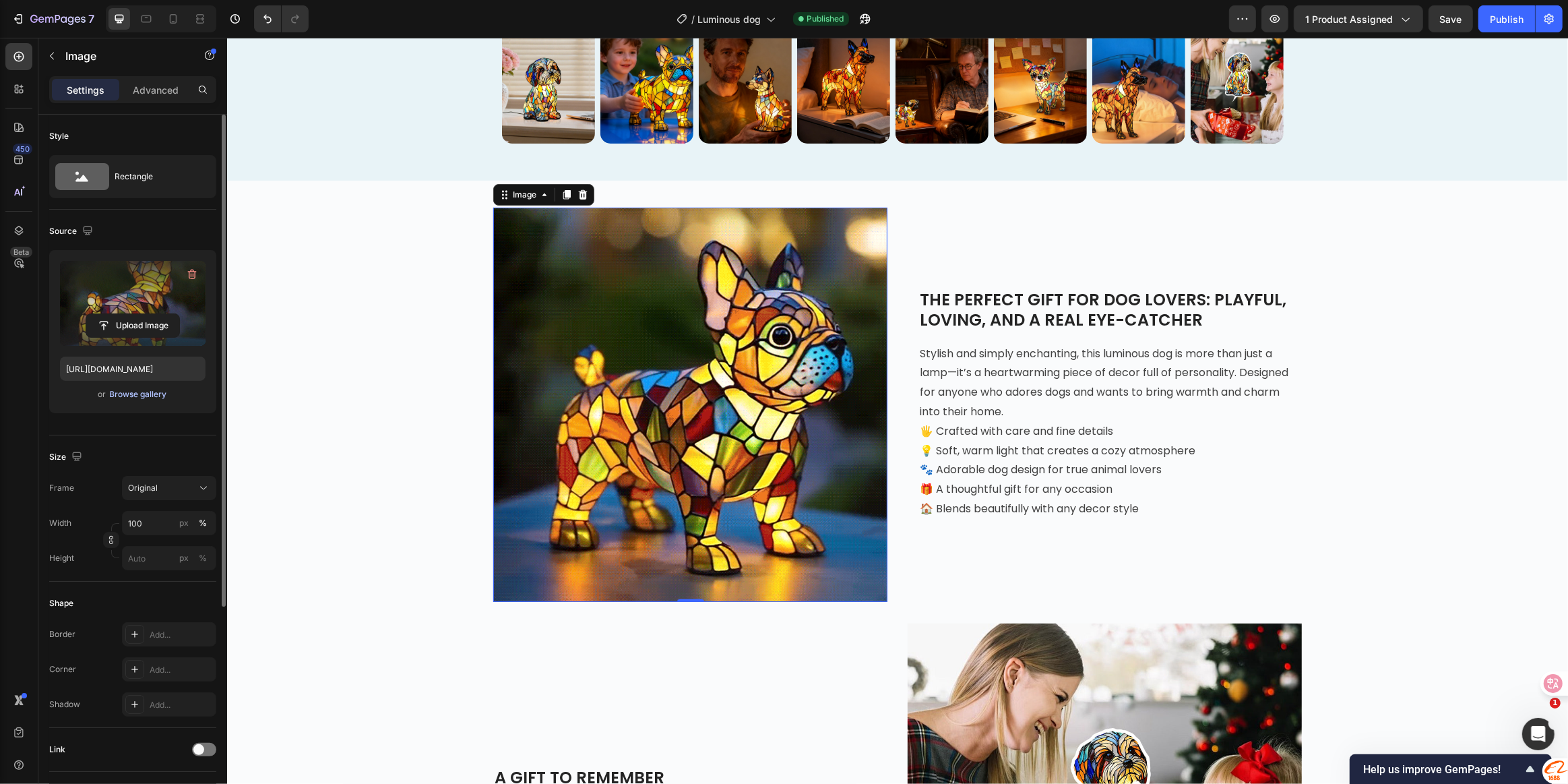
click at [136, 397] on div "Browse gallery" at bounding box center [138, 394] width 57 height 12
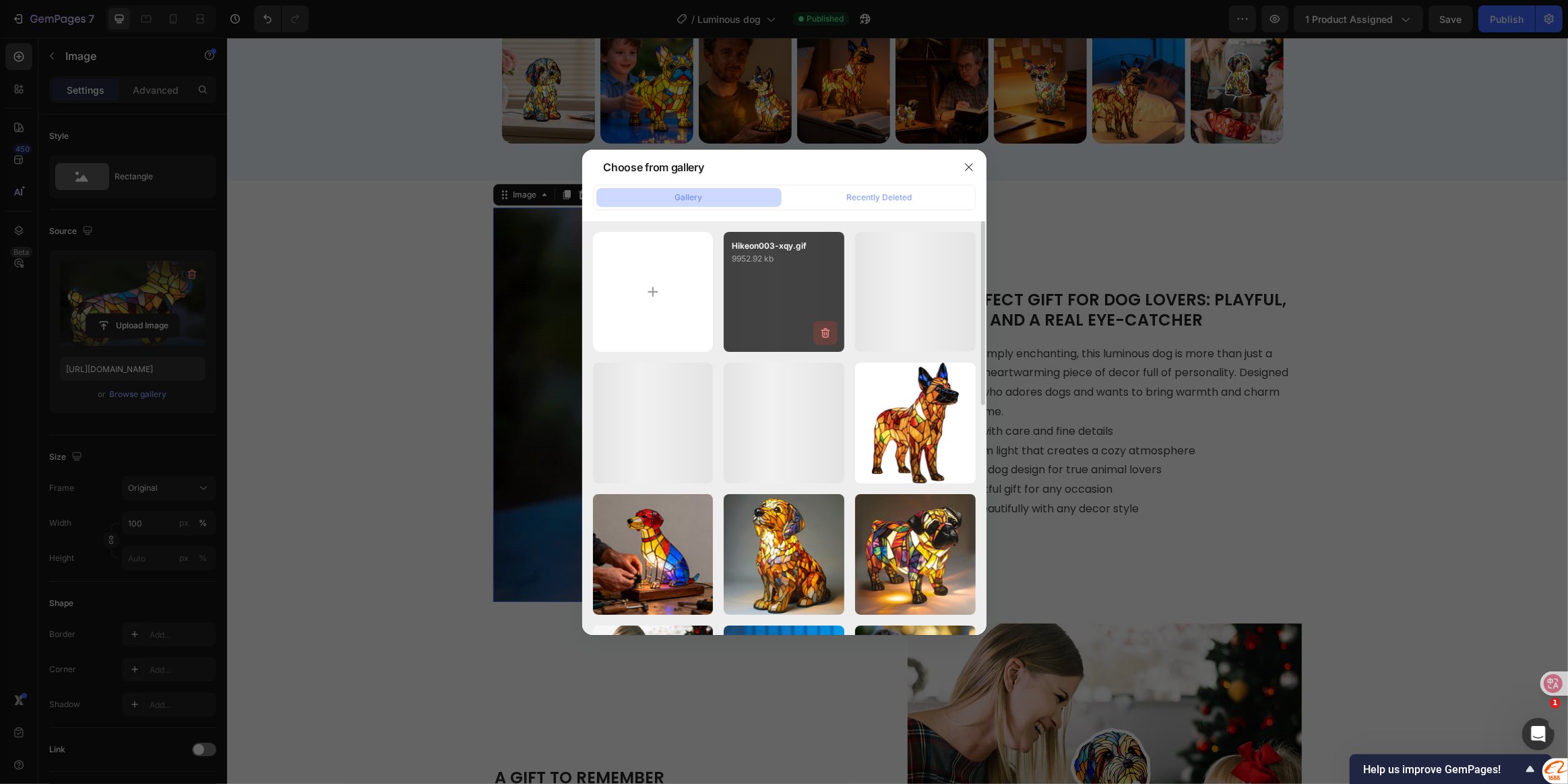
click at [823, 330] on icon "button" at bounding box center [825, 333] width 14 height 14
click at [820, 335] on div "Delete" at bounding box center [818, 336] width 25 height 12
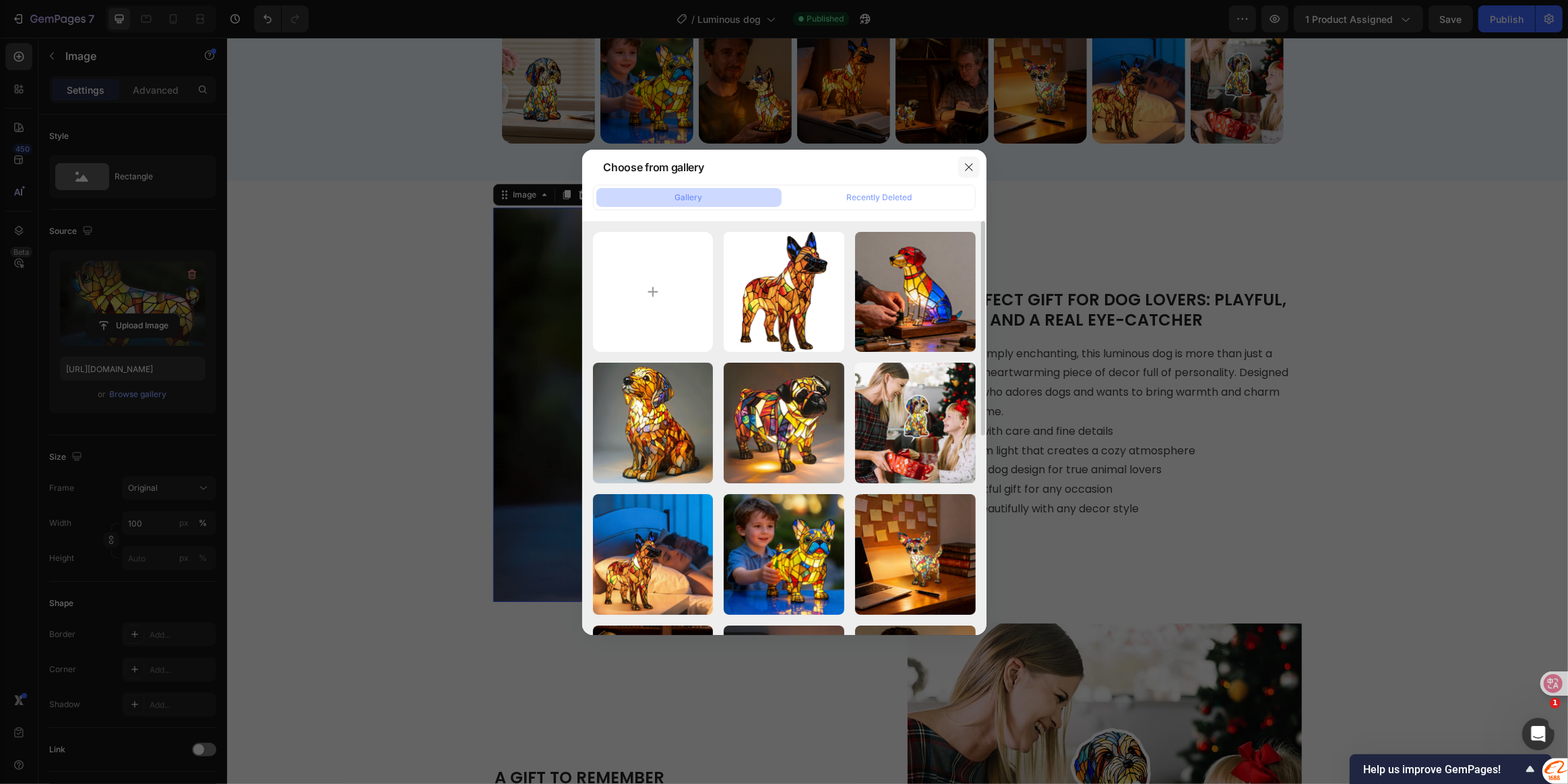
click at [975, 164] on button "button" at bounding box center [970, 167] width 22 height 22
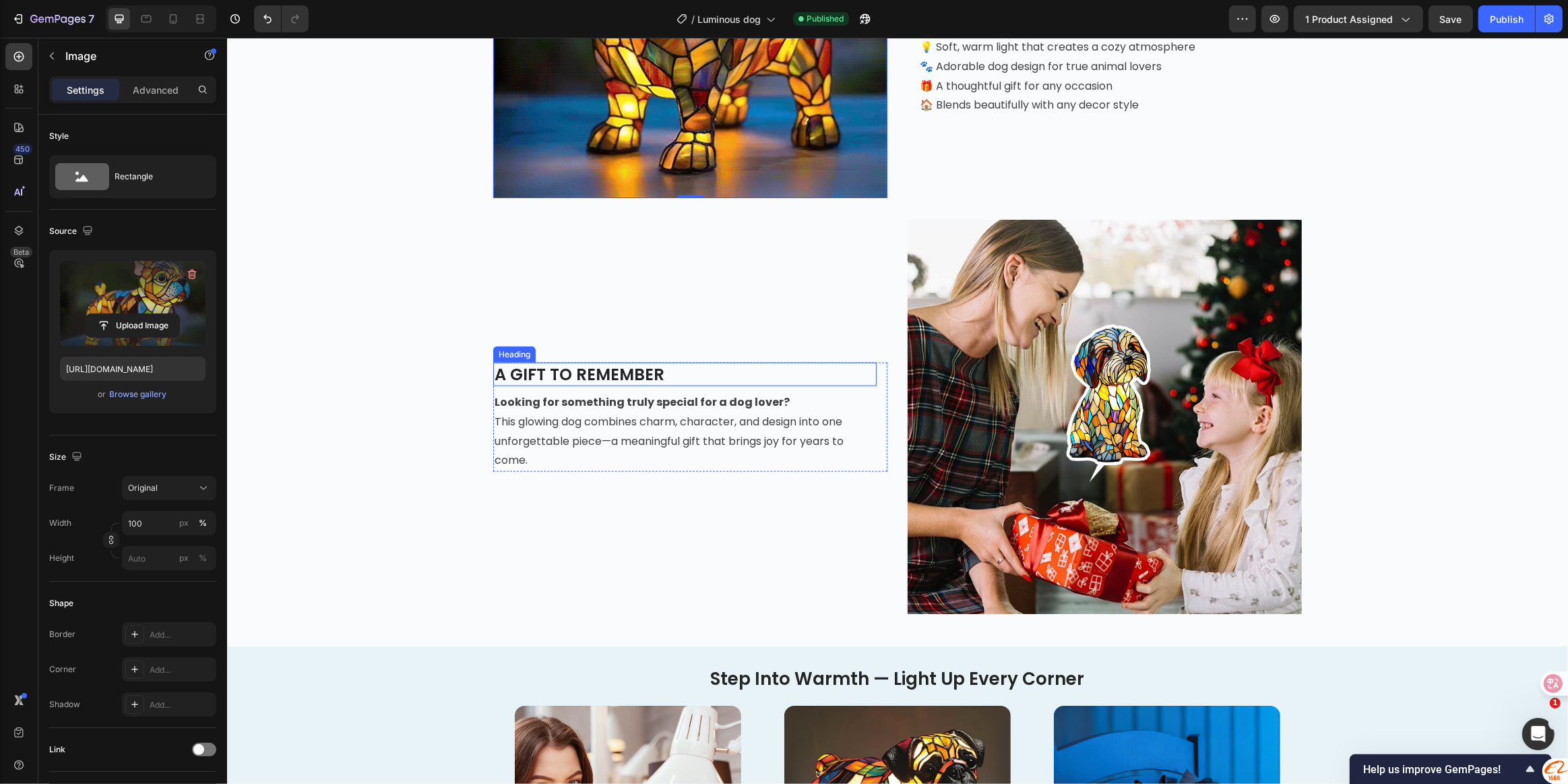
scroll to position [1408, 0]
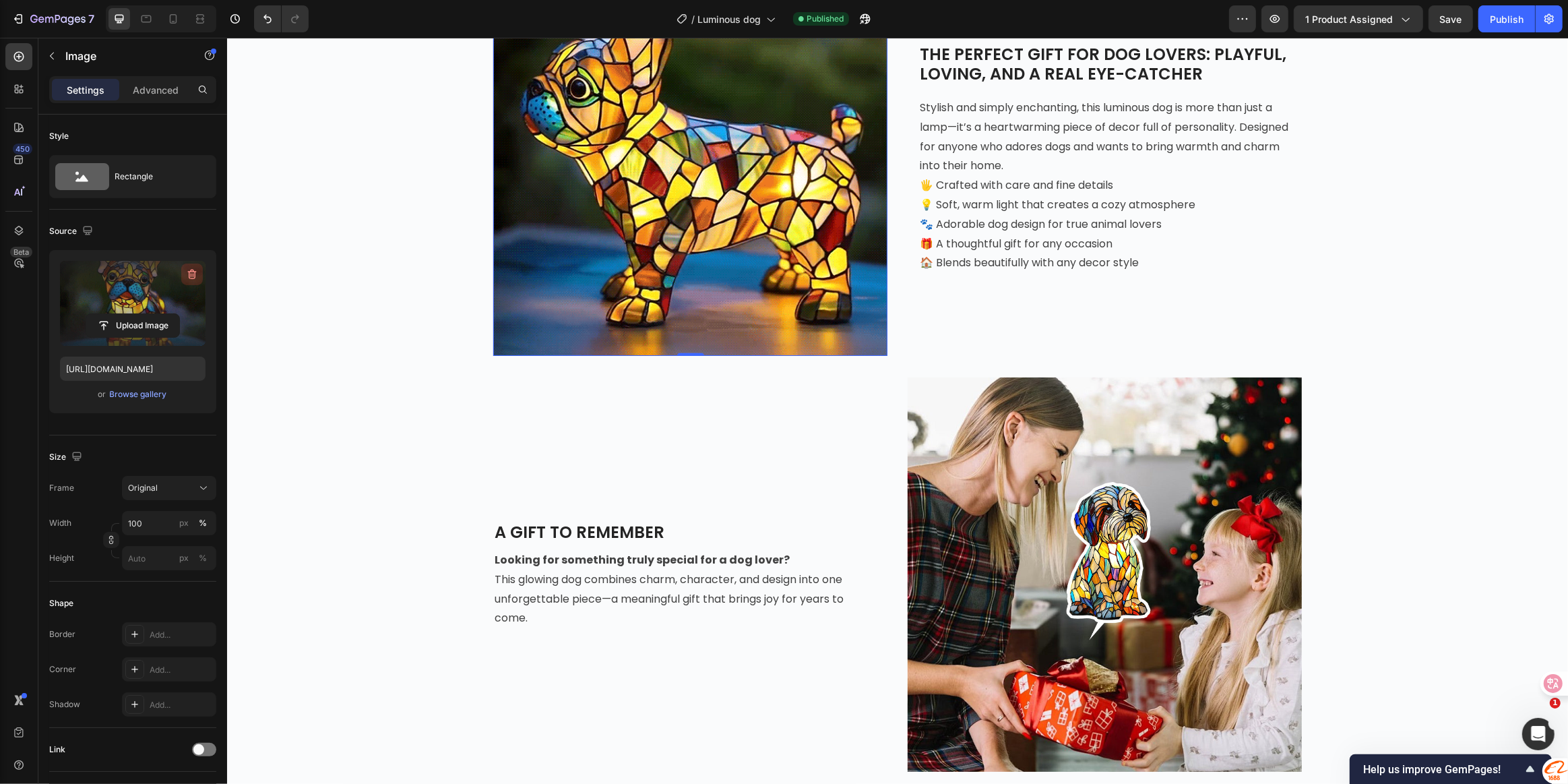
click at [192, 273] on icon "button" at bounding box center [192, 274] width 14 height 14
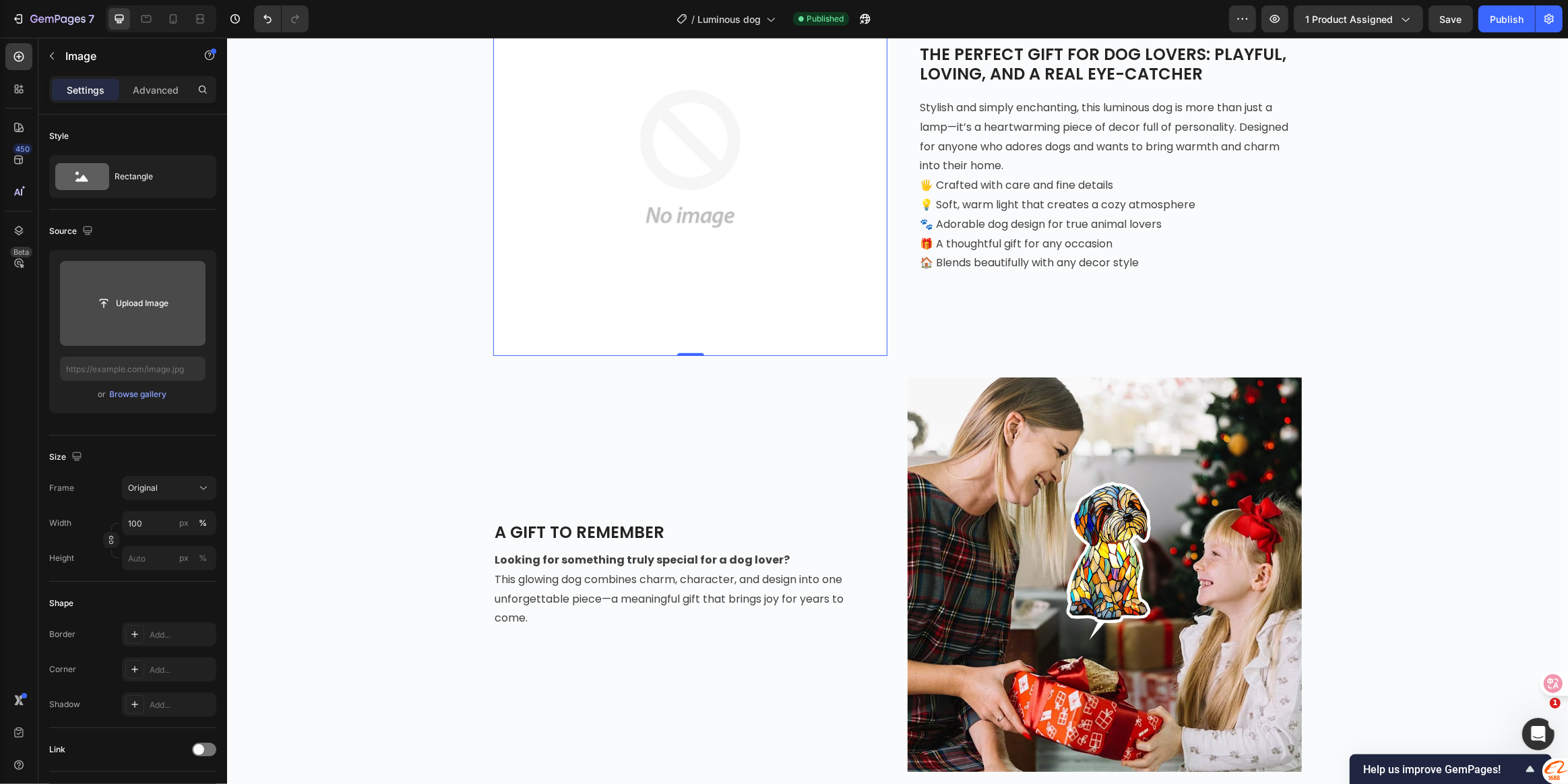
click at [145, 303] on input "file" at bounding box center [132, 303] width 93 height 23
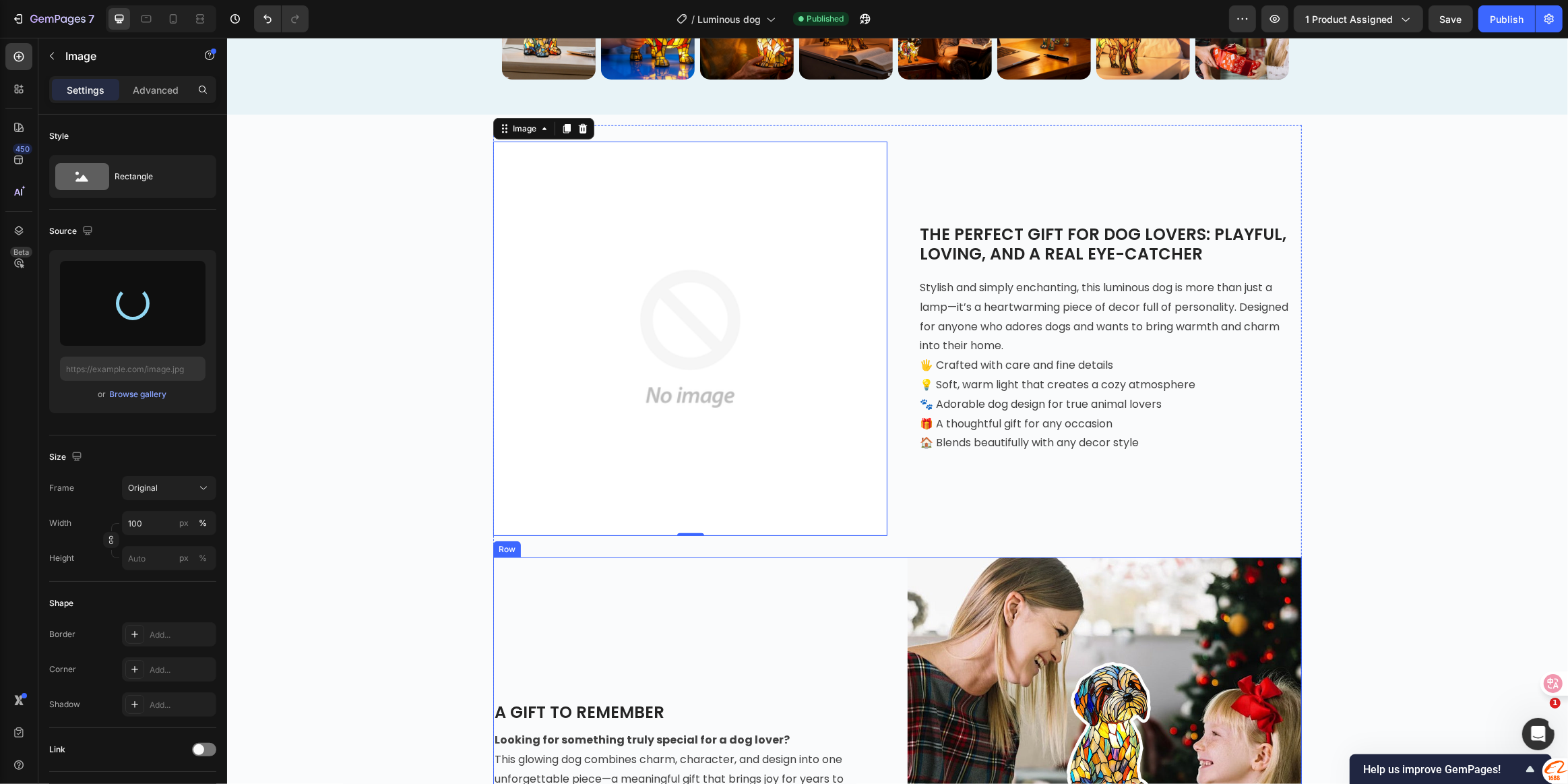
scroll to position [1225, 0]
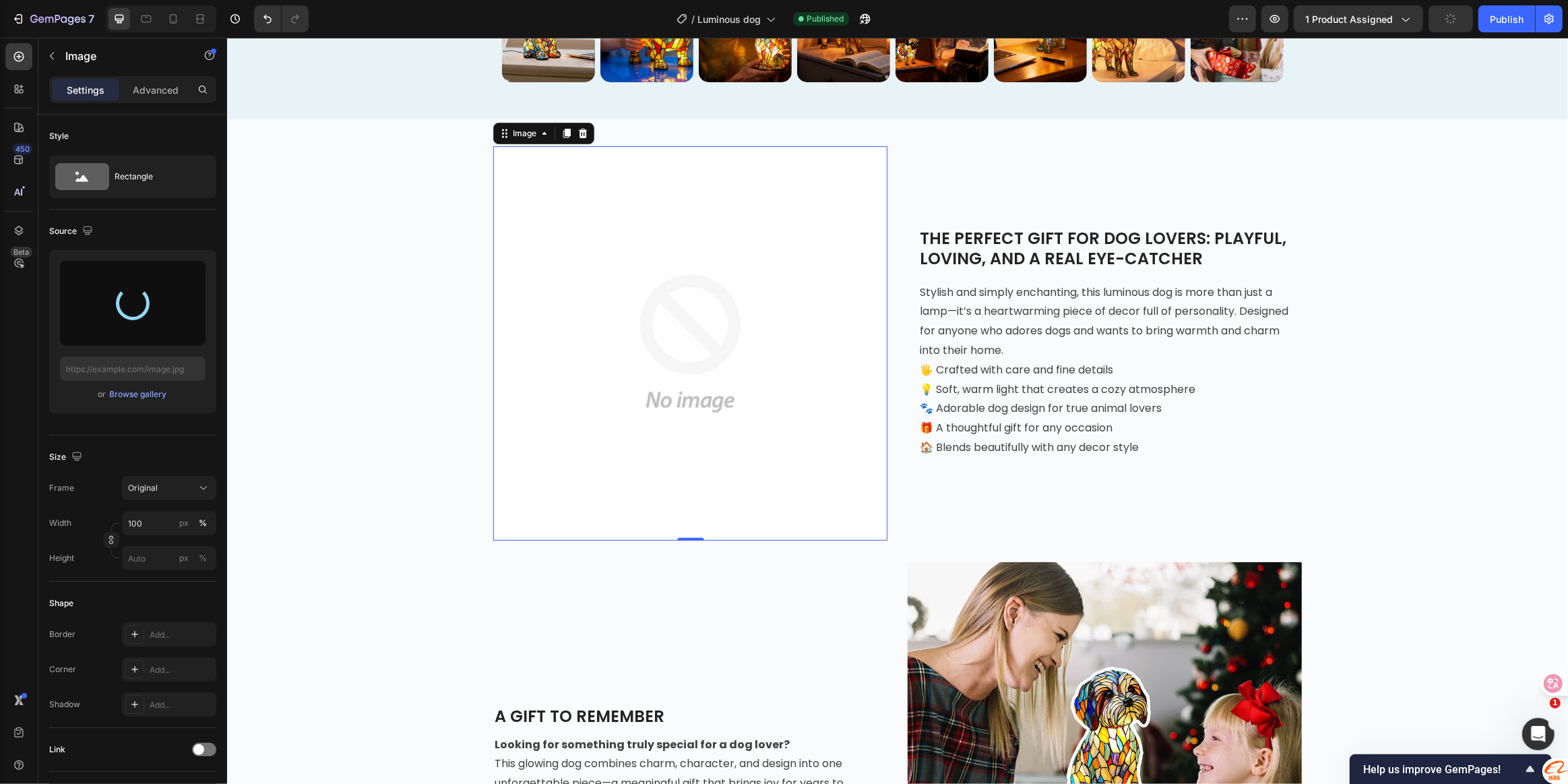
click at [692, 359] on img at bounding box center [689, 343] width 394 height 394
type input "[URL][DOMAIN_NAME]"
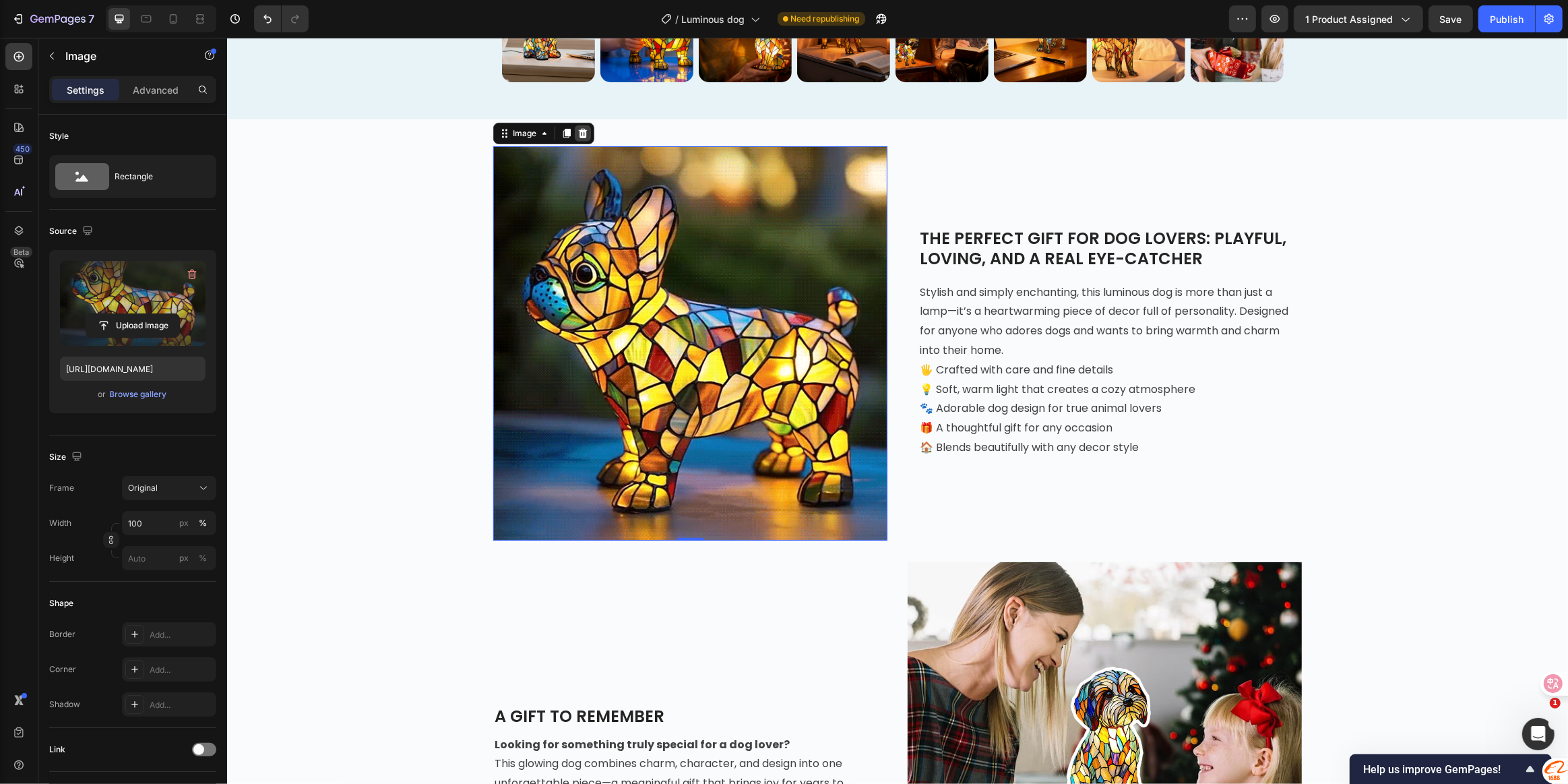
click at [580, 135] on icon at bounding box center [582, 133] width 8 height 9
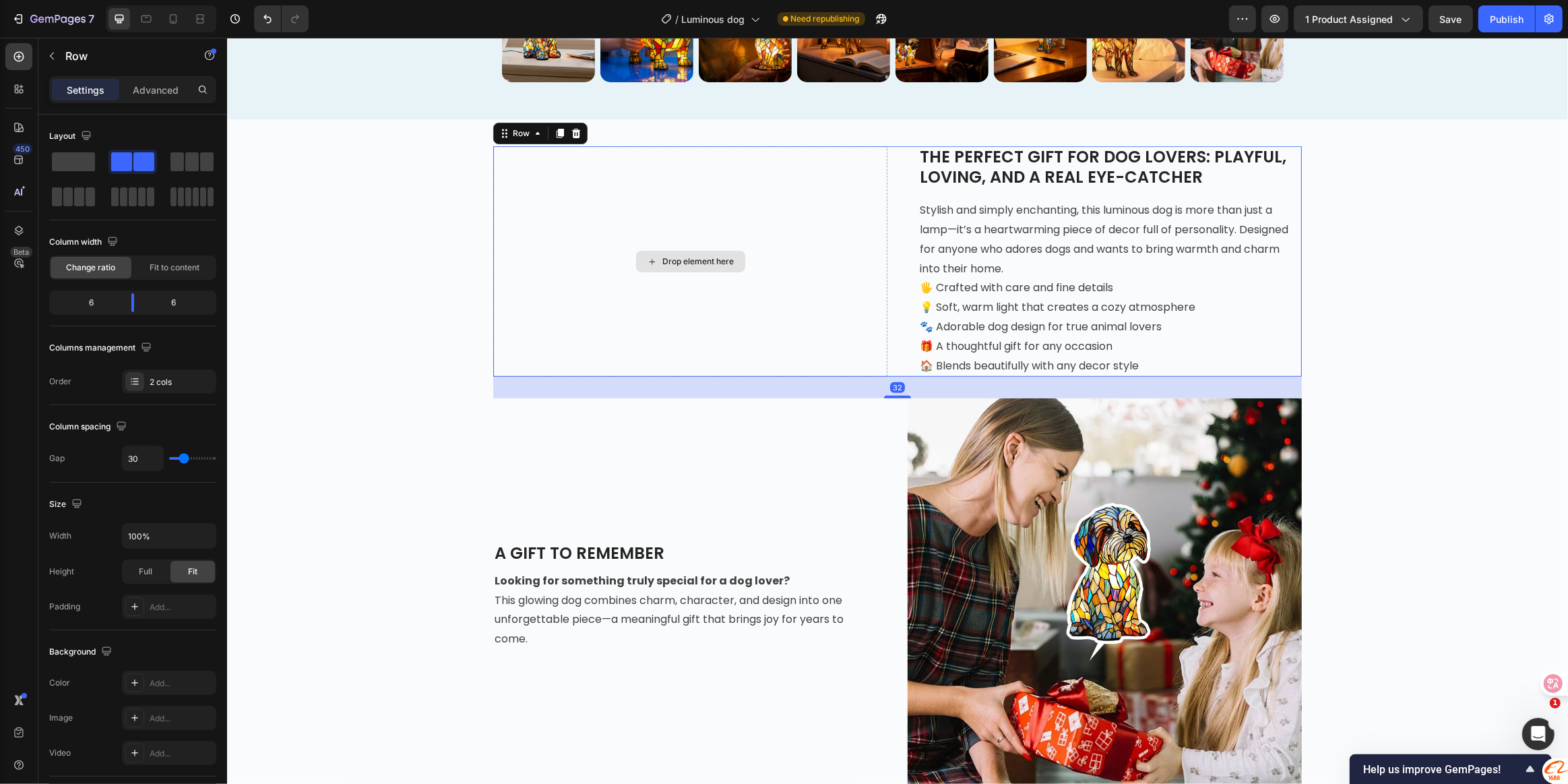
click at [683, 243] on div "Drop element here" at bounding box center [689, 261] width 394 height 230
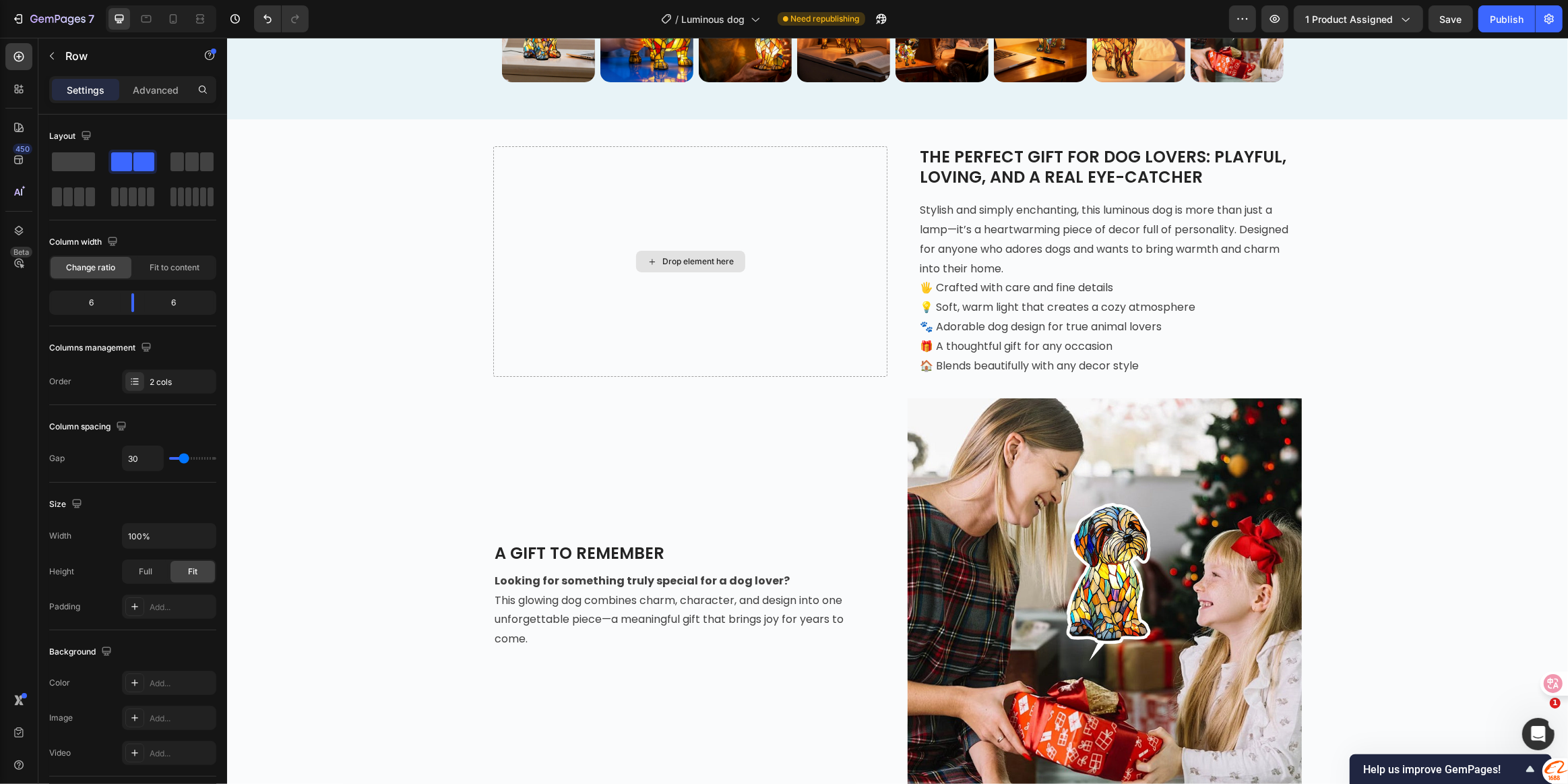
click at [678, 256] on div "Drop element here" at bounding box center [698, 261] width 72 height 11
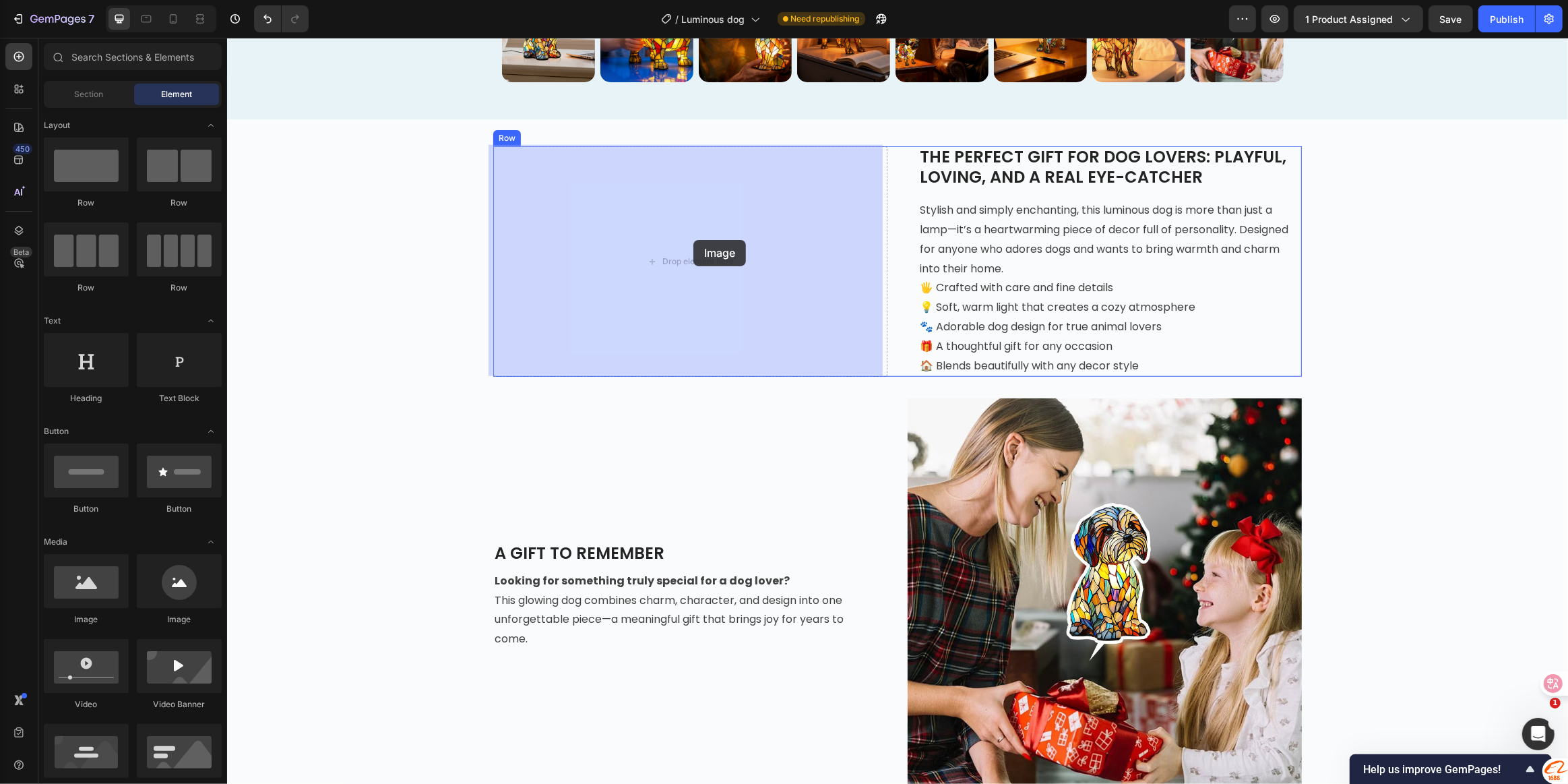
drag, startPoint x: 301, startPoint y: 613, endPoint x: 691, endPoint y: 240, distance: 539.7
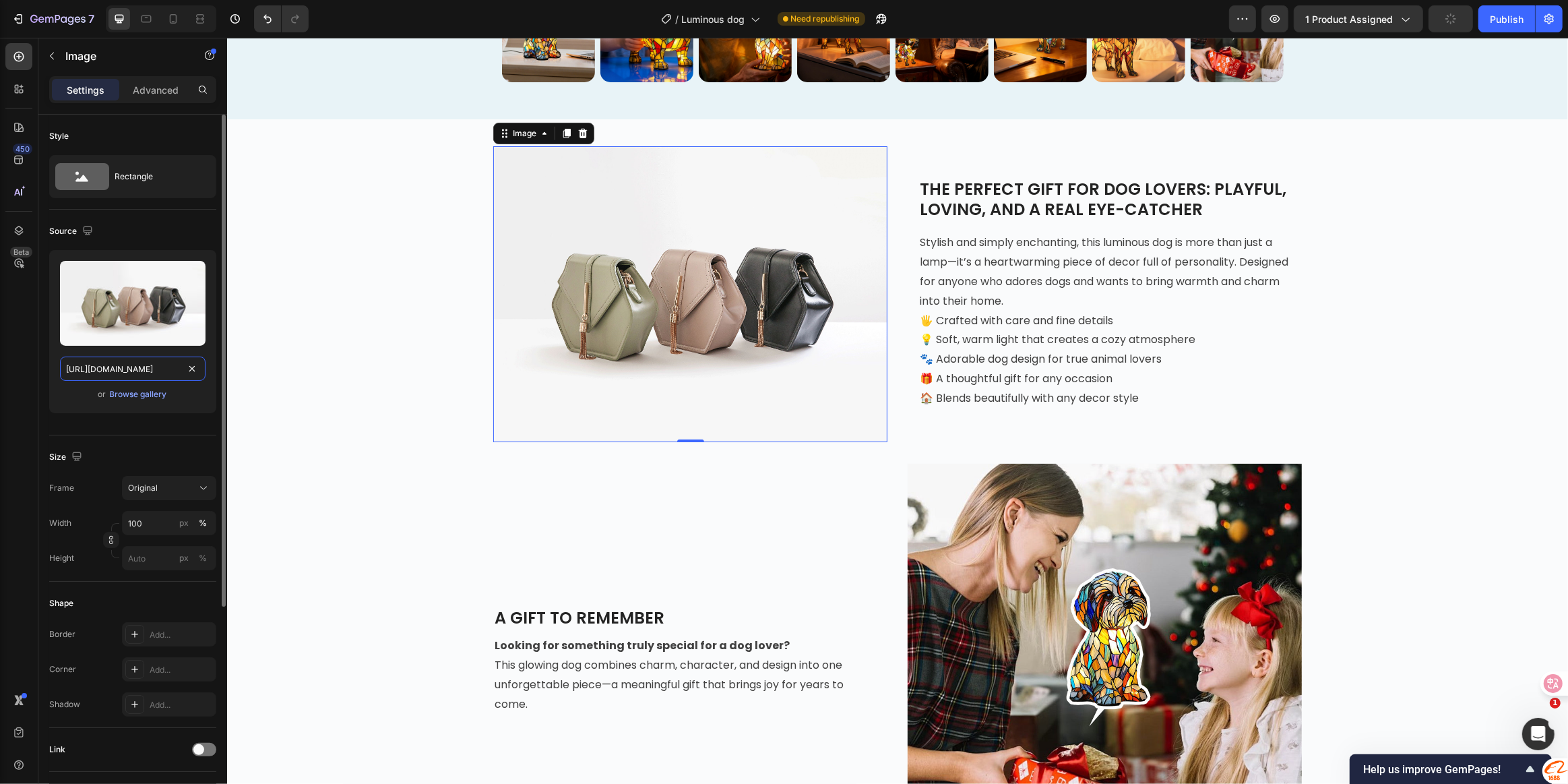
click at [135, 365] on input "[URL][DOMAIN_NAME]" at bounding box center [132, 368] width 145 height 24
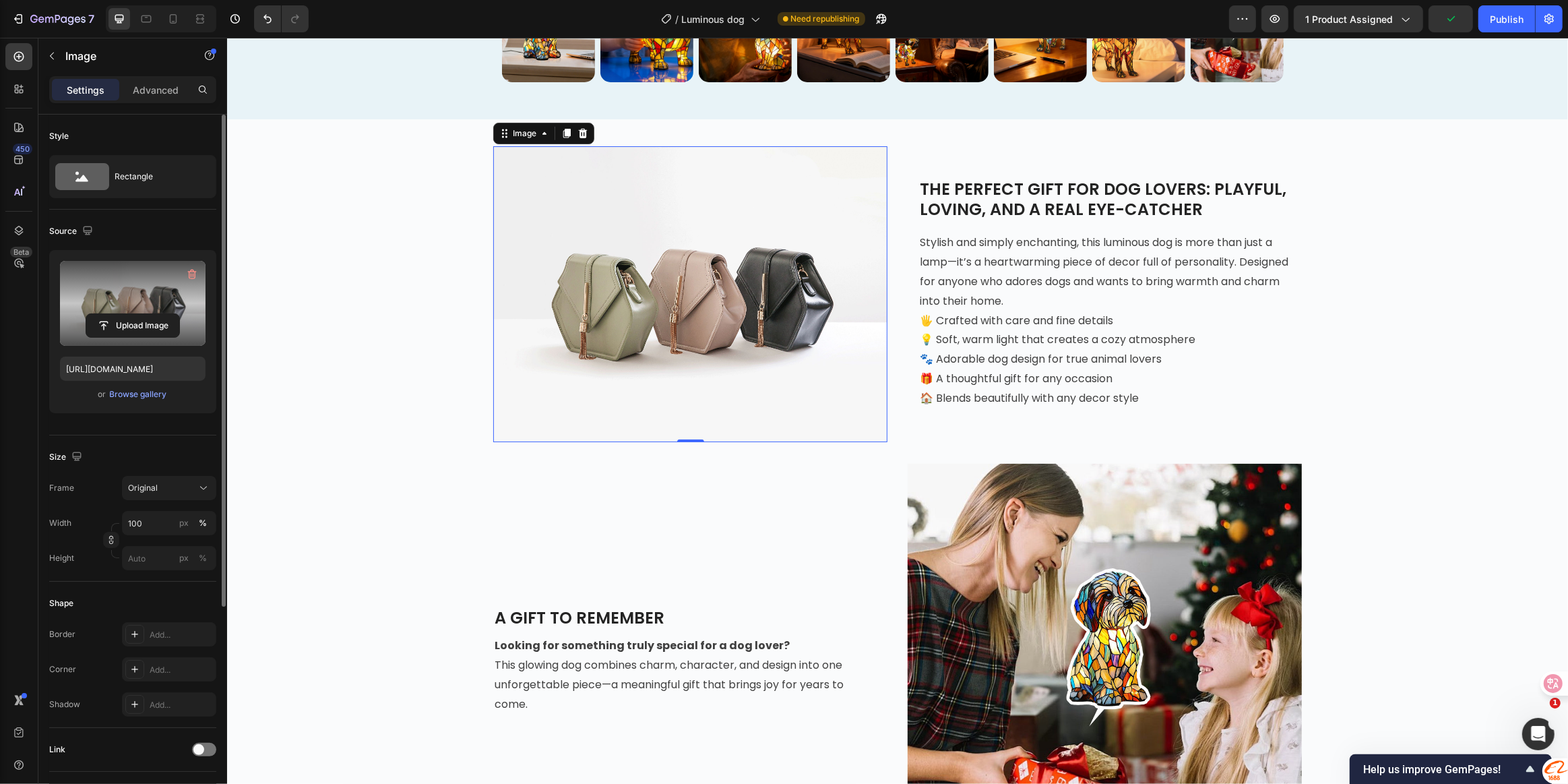
click at [147, 283] on label at bounding box center [132, 303] width 145 height 85
click at [147, 314] on input "file" at bounding box center [132, 325] width 93 height 23
click at [143, 316] on input "file" at bounding box center [132, 325] width 93 height 23
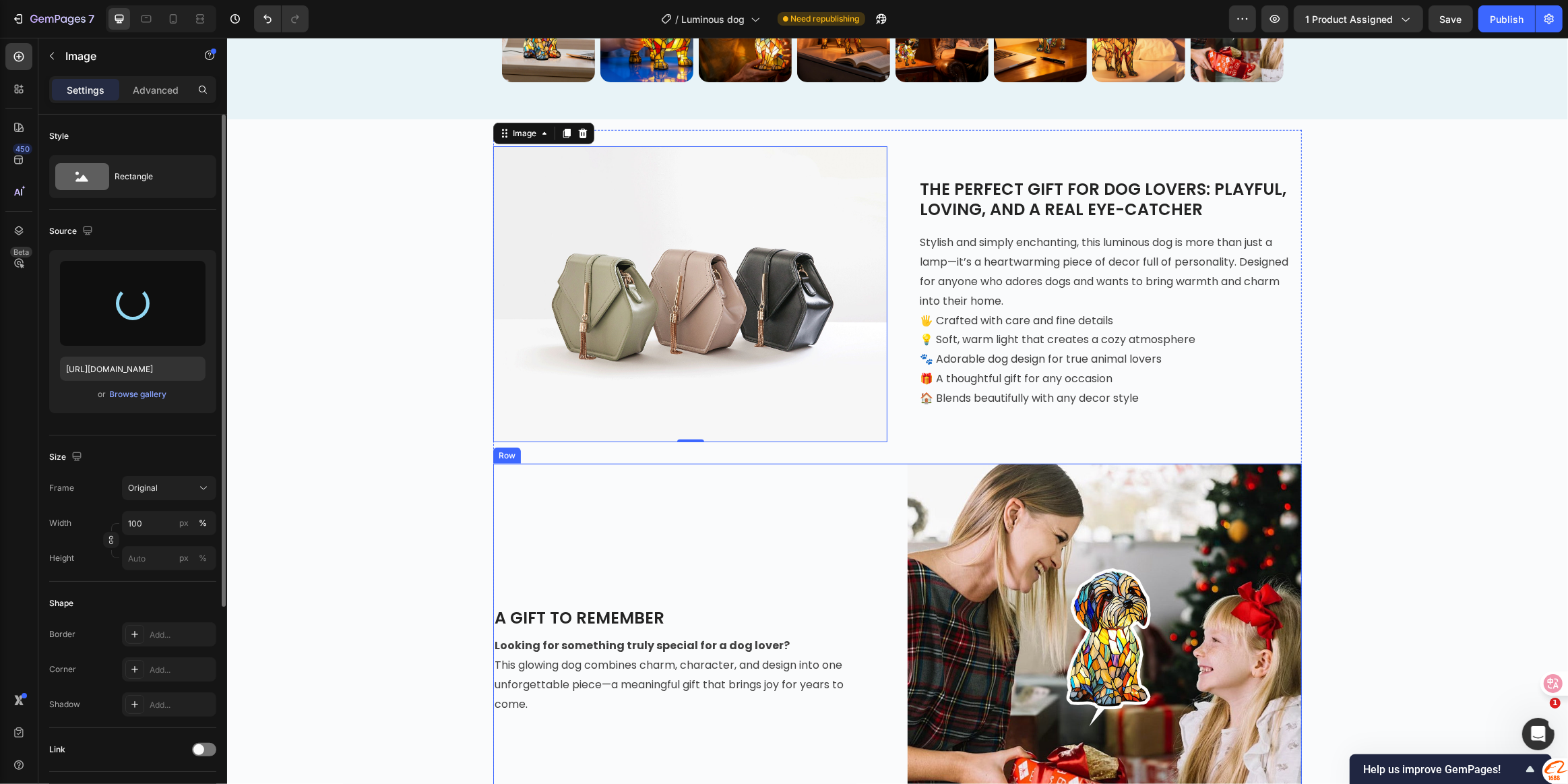
type input "[URL][DOMAIN_NAME]"
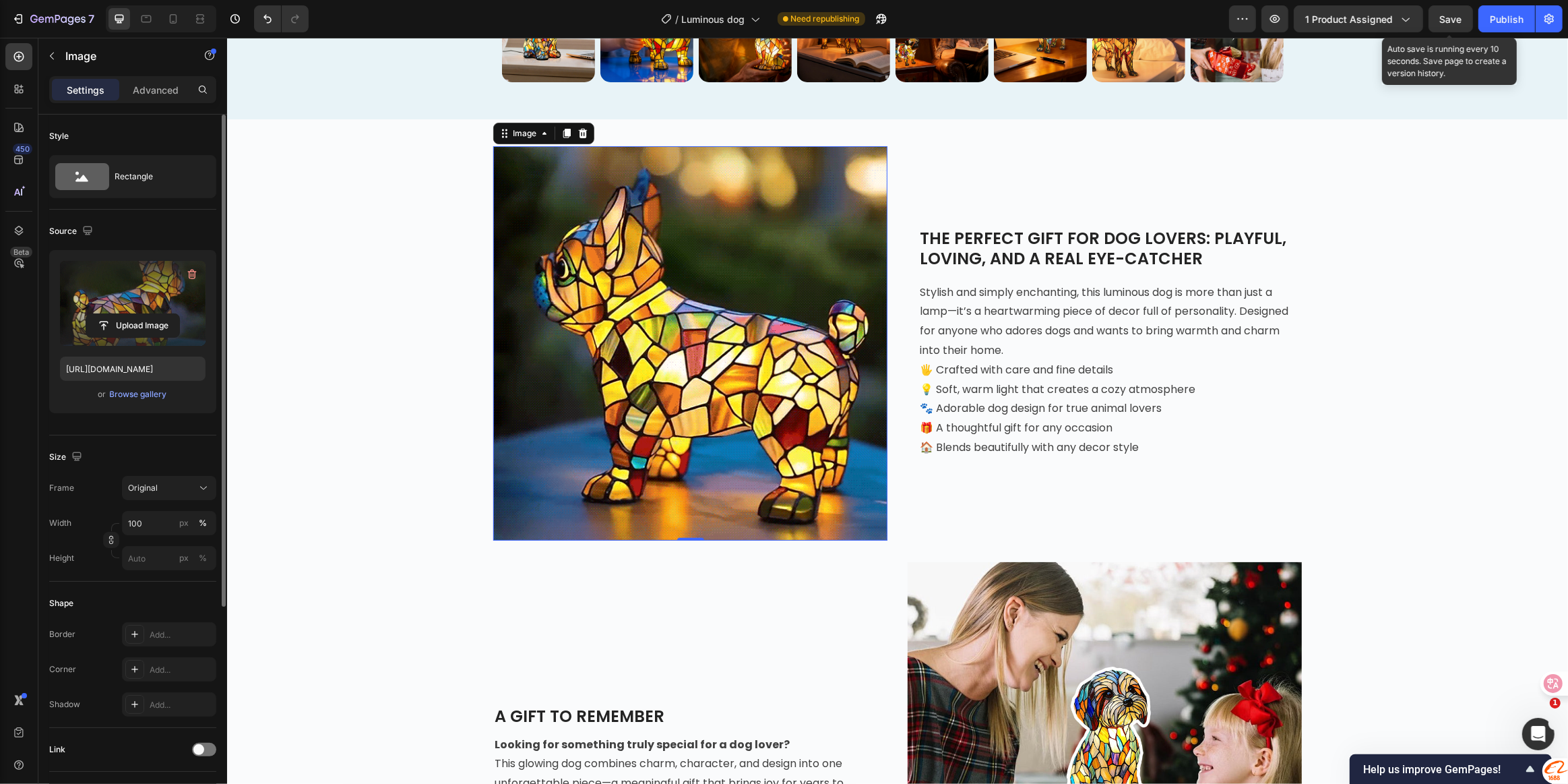
click at [1461, 19] on span "Save" at bounding box center [1452, 19] width 22 height 12
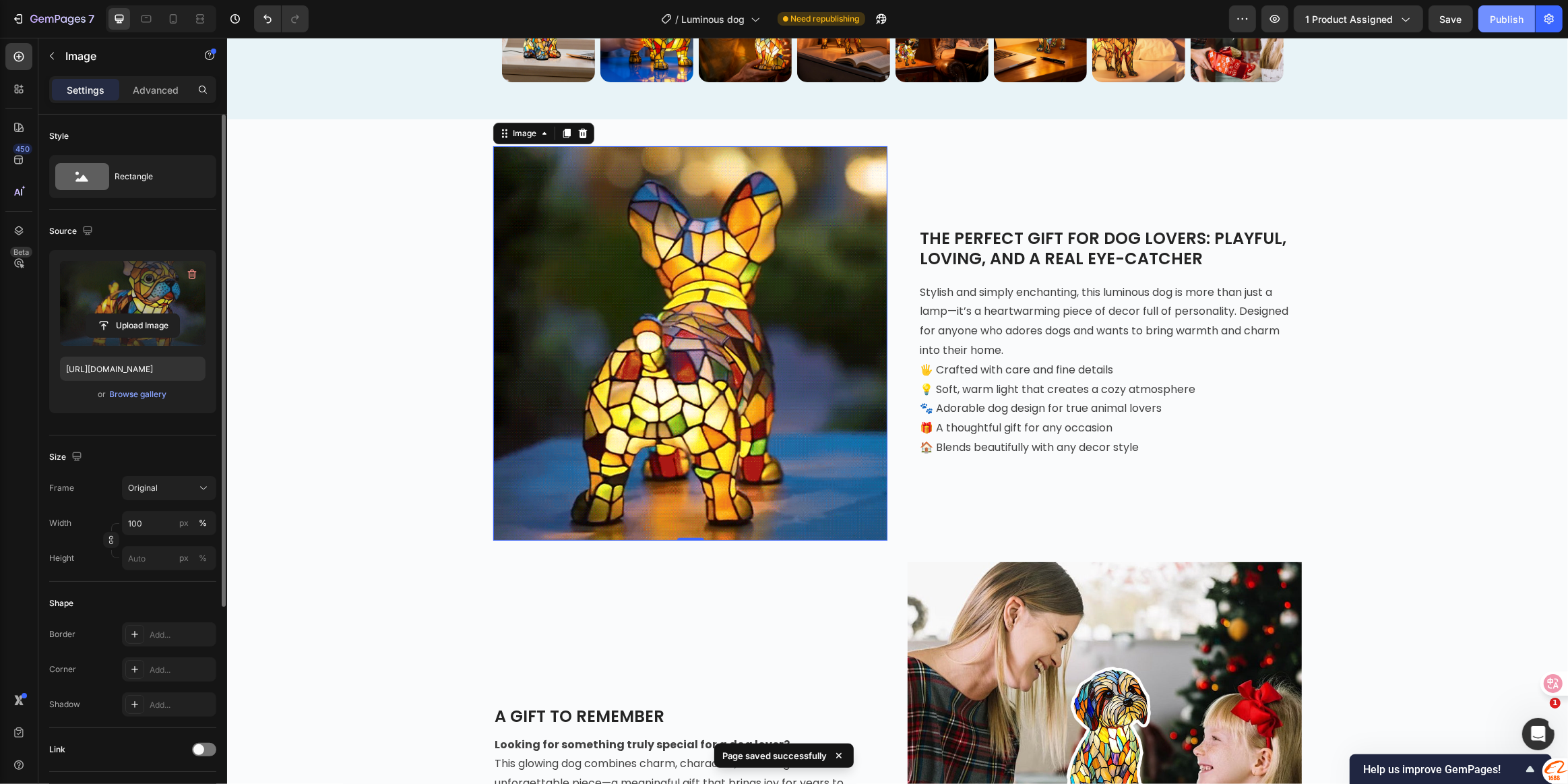
click at [1513, 19] on div "Publish" at bounding box center [1507, 19] width 34 height 14
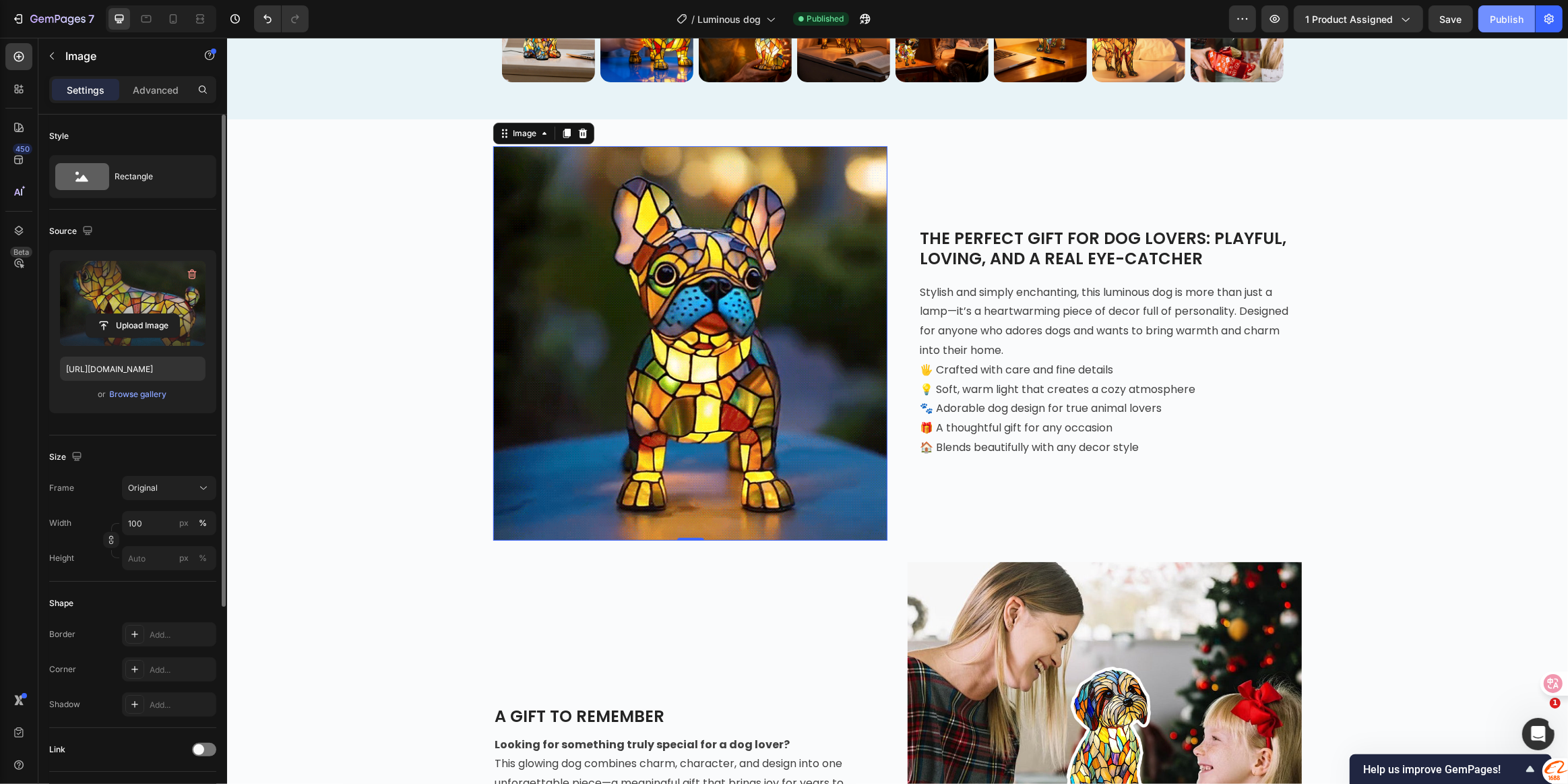
click at [1500, 23] on div "Publish" at bounding box center [1507, 19] width 34 height 14
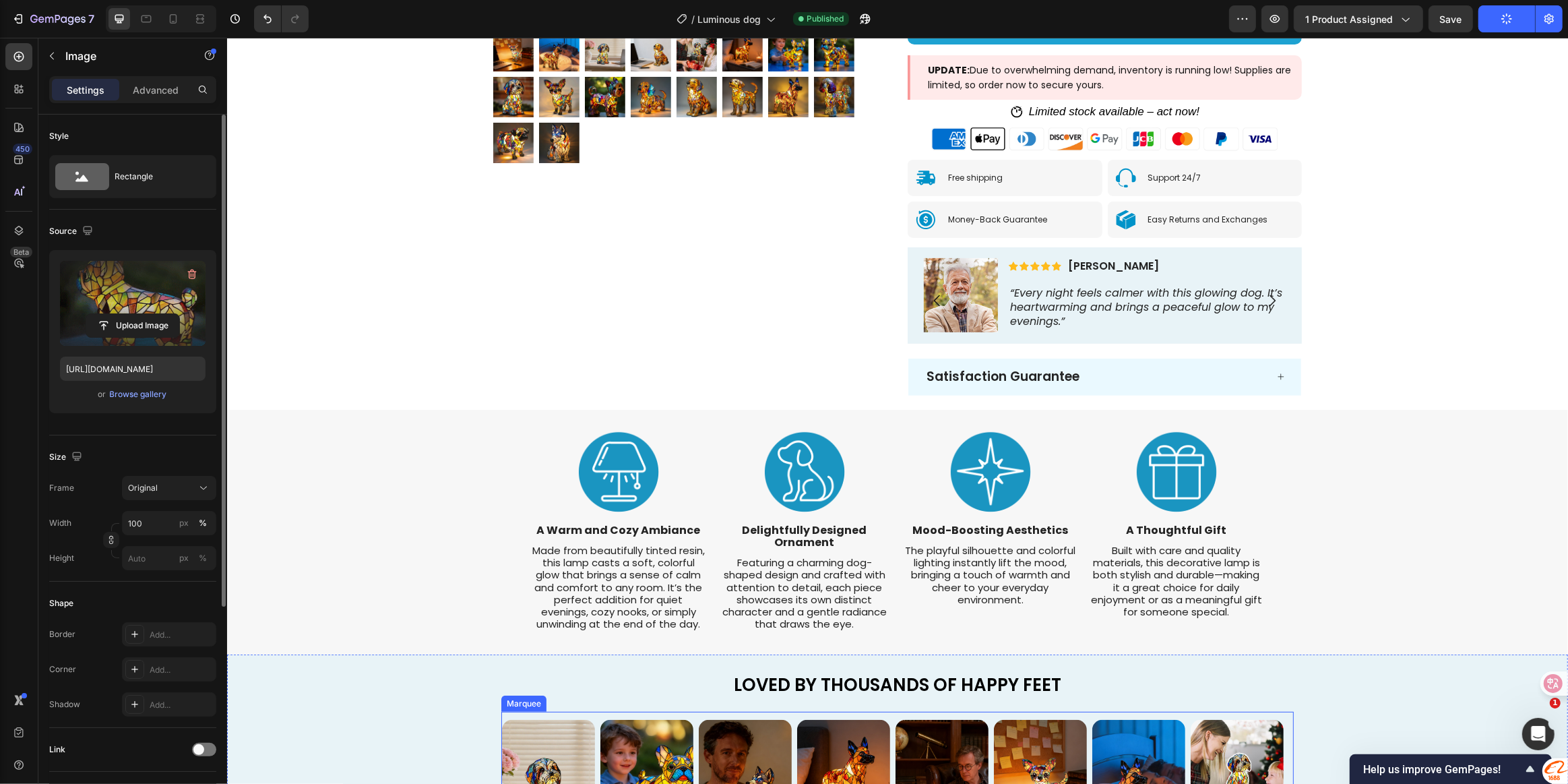
scroll to position [367, 0]
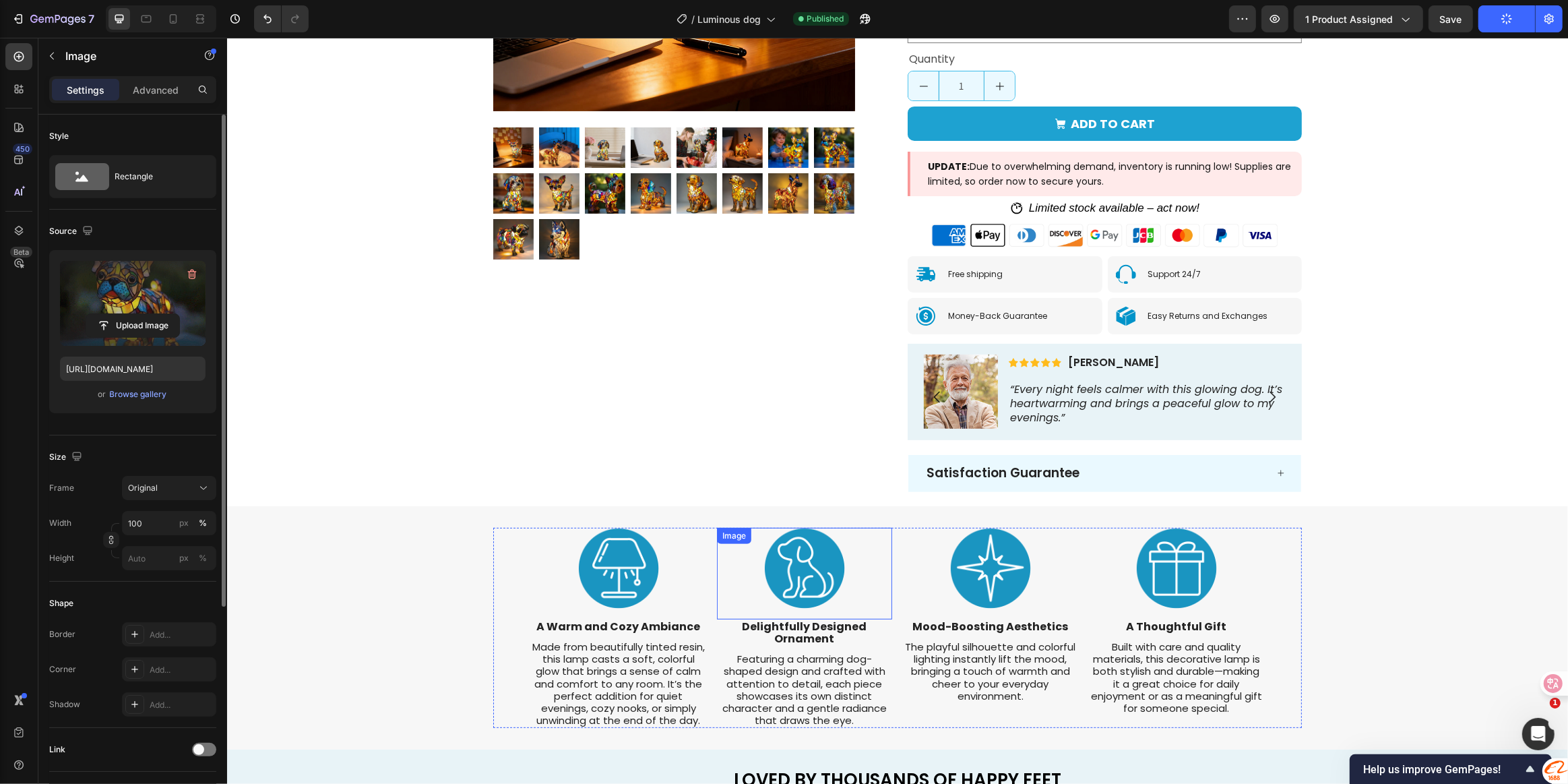
click at [814, 574] on img at bounding box center [804, 568] width 81 height 81
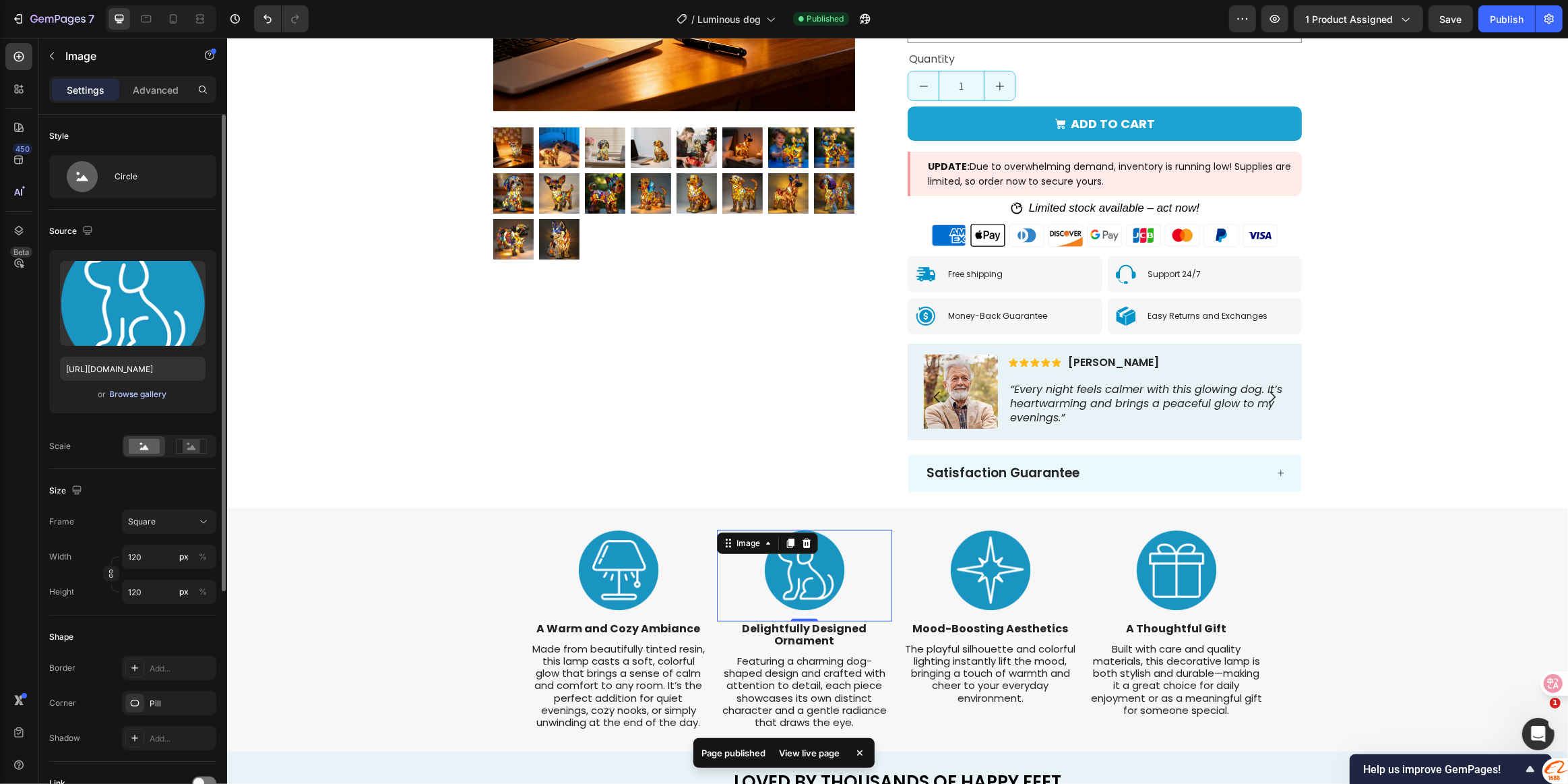
click at [122, 392] on div "Browse gallery" at bounding box center [138, 394] width 57 height 12
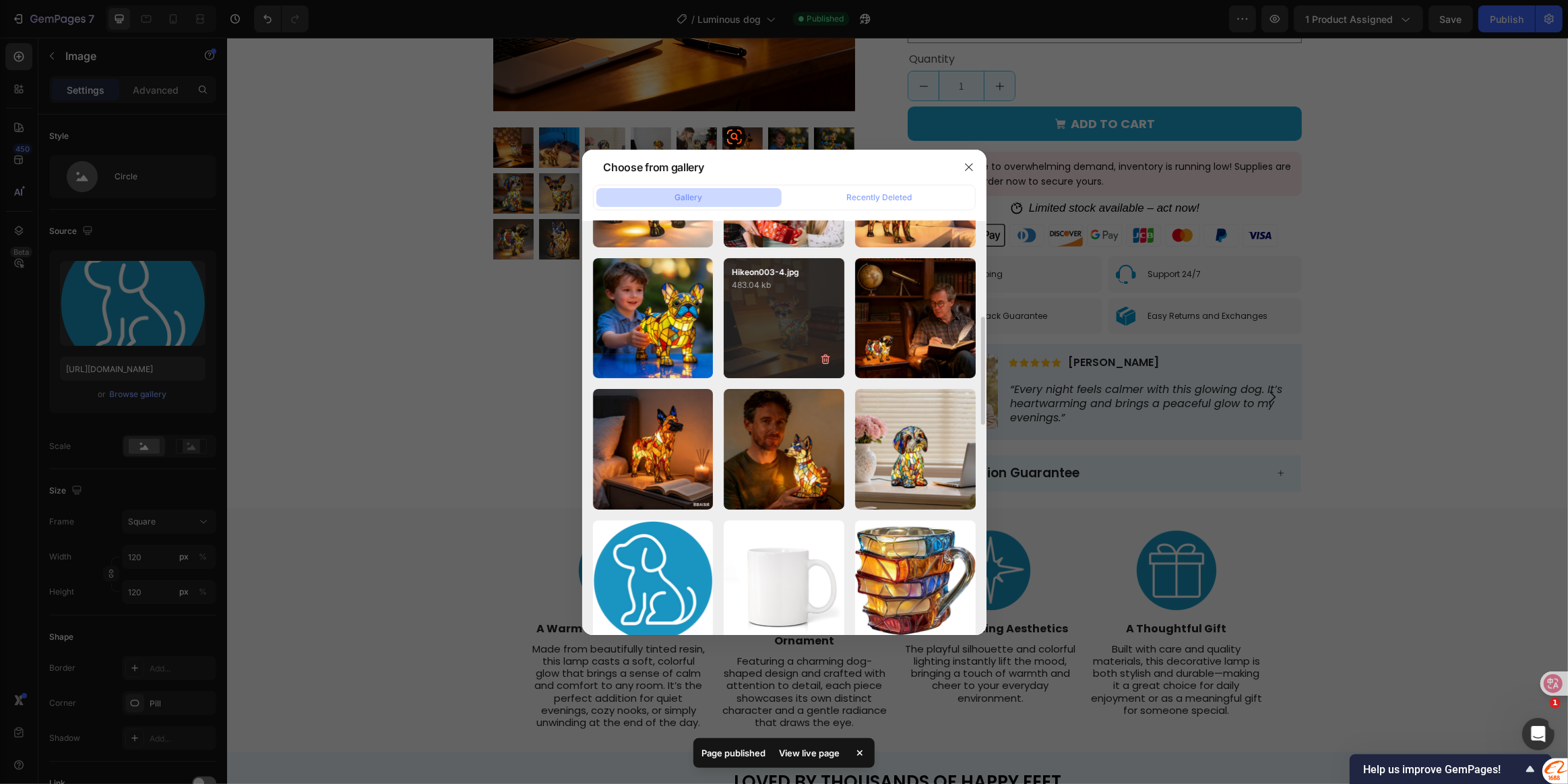
scroll to position [490, 0]
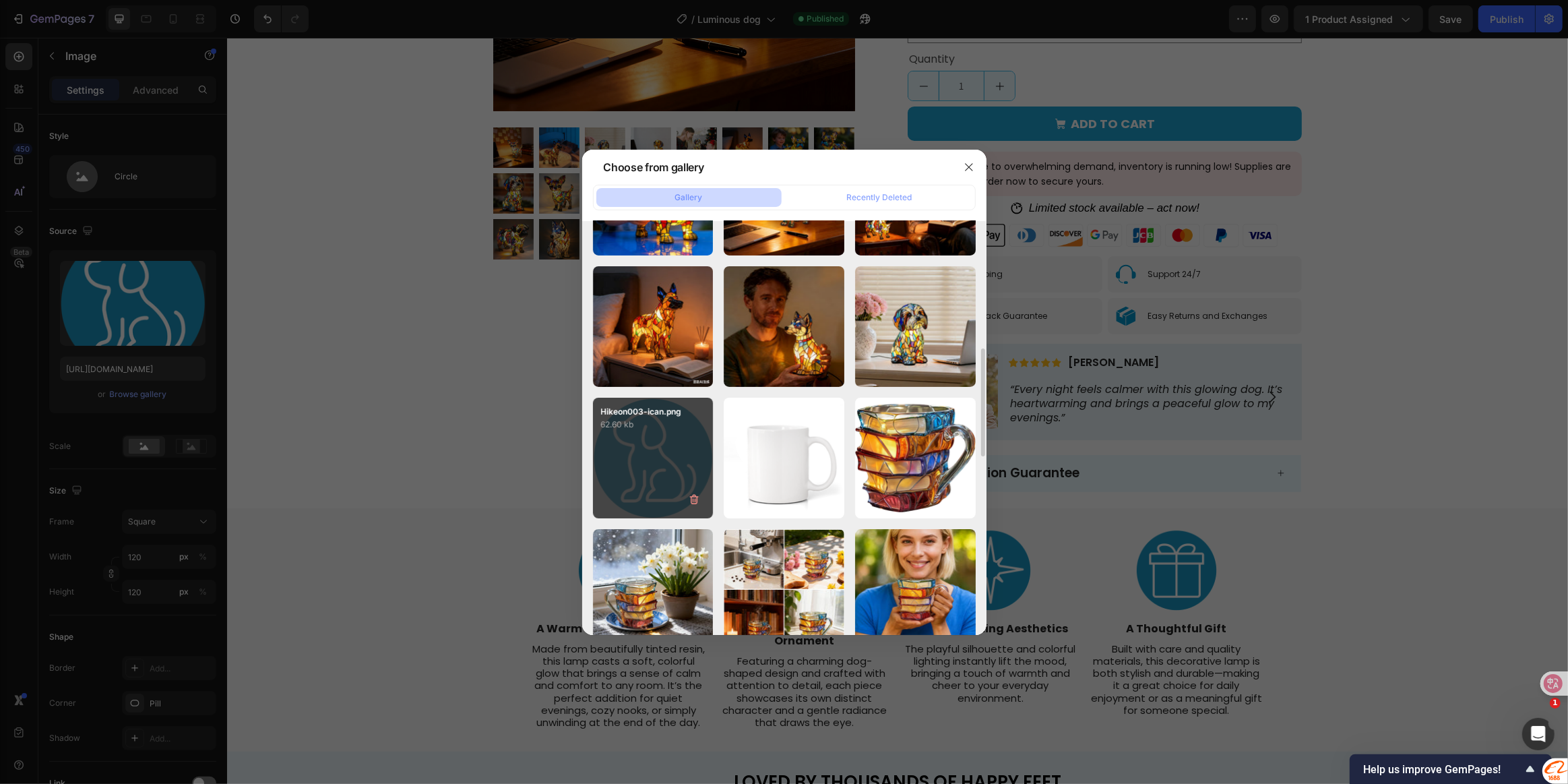
click at [653, 411] on p "Hikeon003-ican.png" at bounding box center [653, 412] width 105 height 12
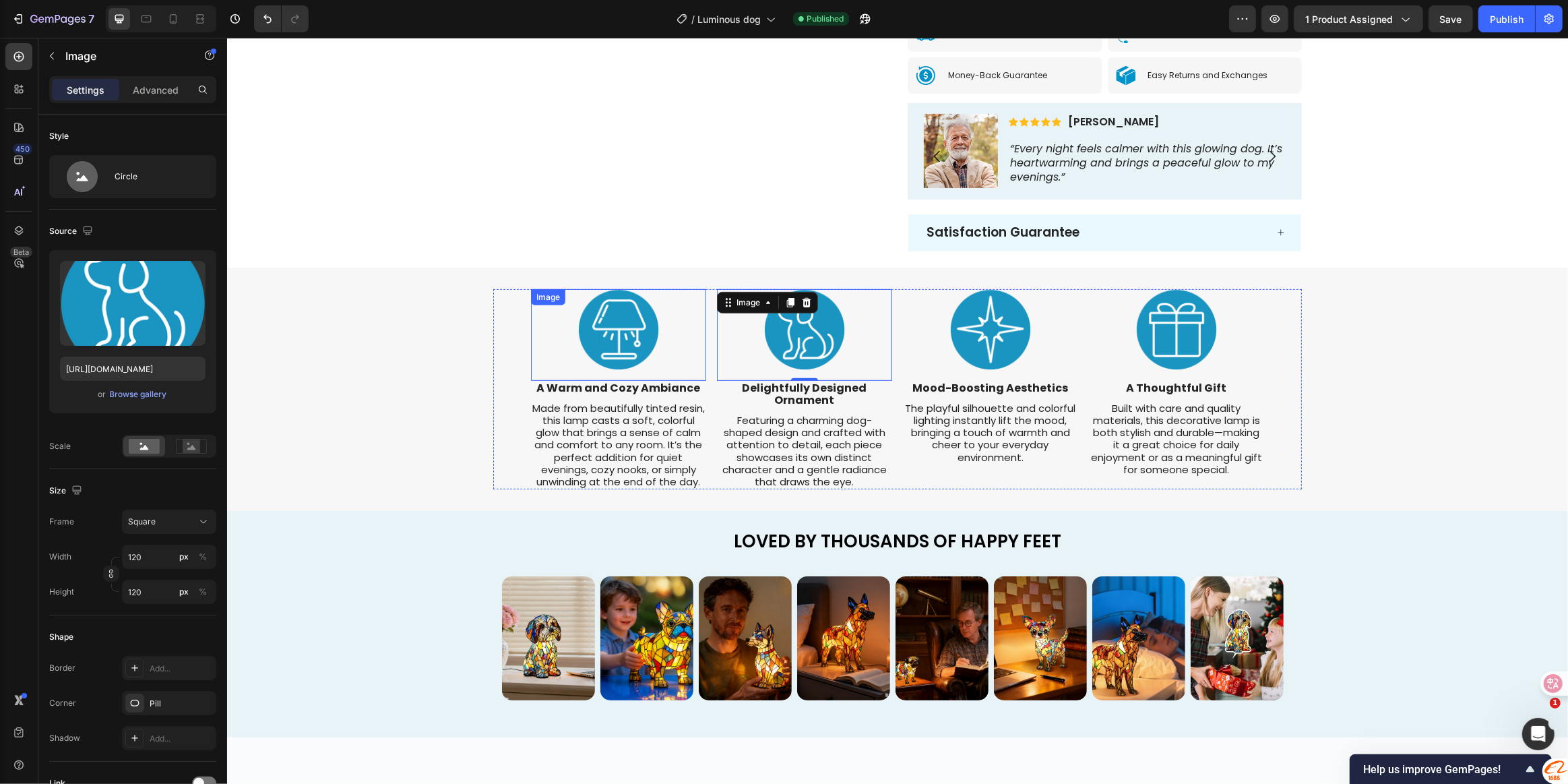
scroll to position [613, 0]
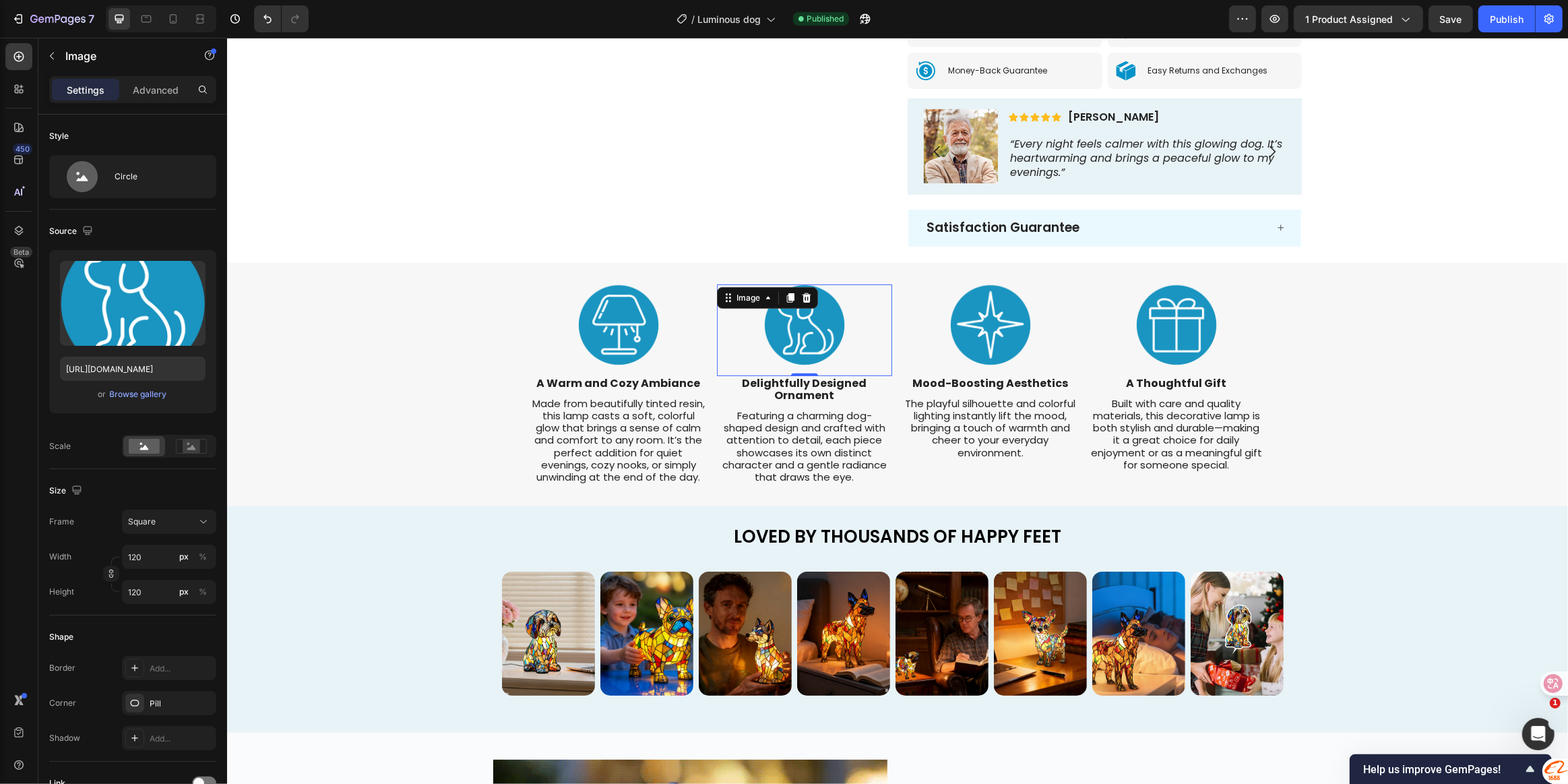
click at [792, 333] on img at bounding box center [804, 325] width 81 height 81
click at [121, 397] on div "Browse gallery" at bounding box center [138, 394] width 57 height 12
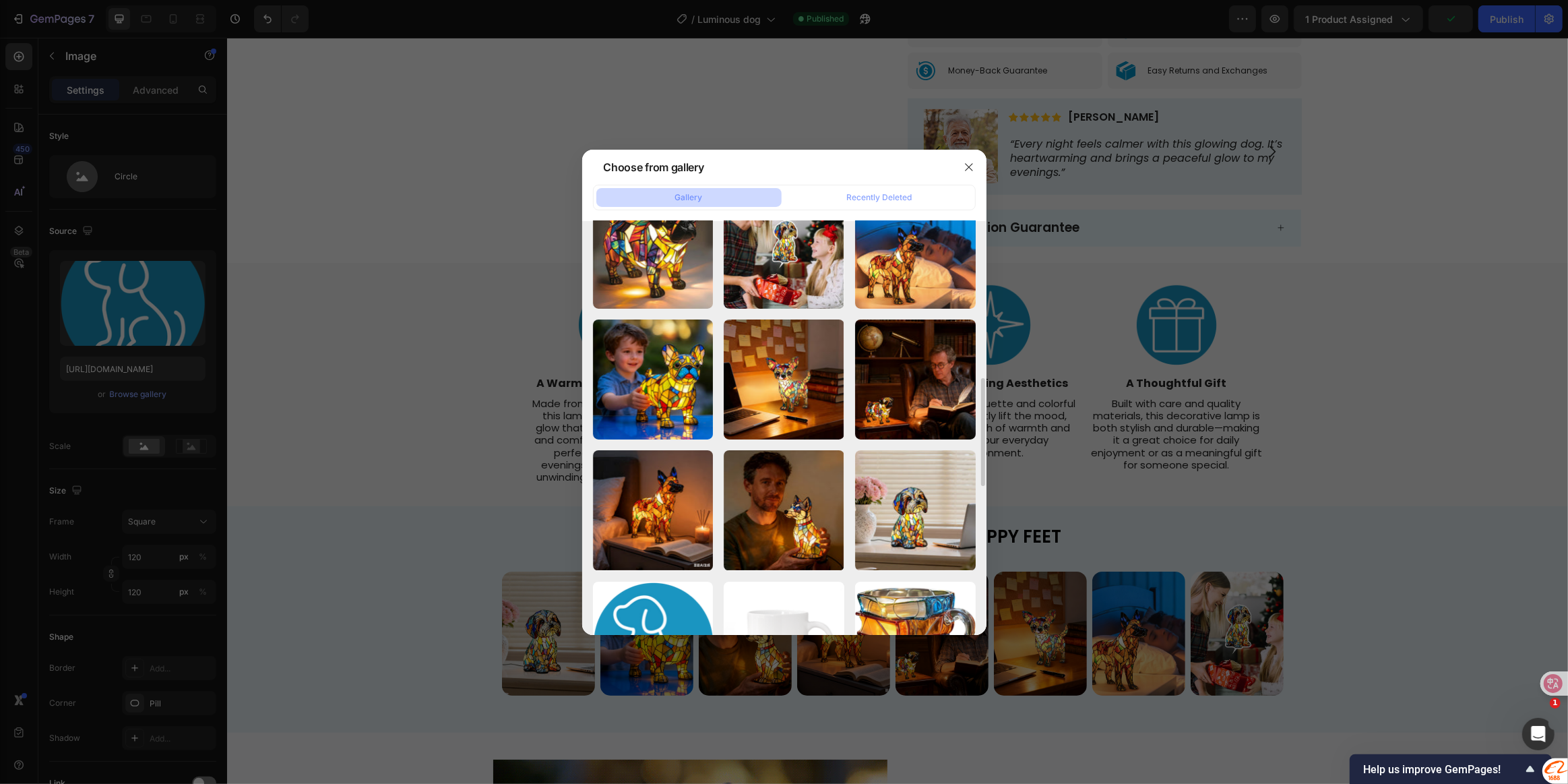
scroll to position [490, 0]
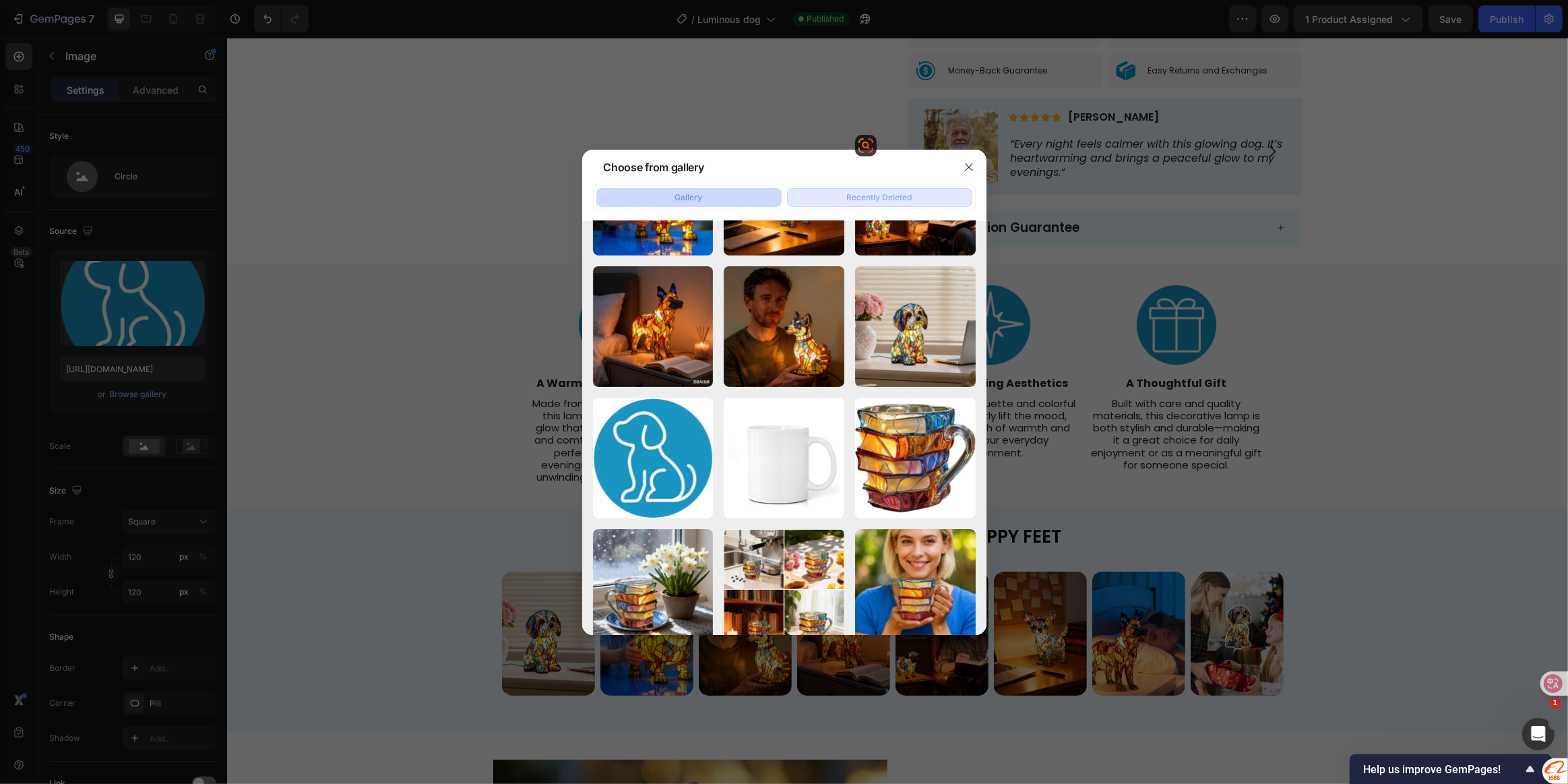
click at [896, 187] on div "Gallery Recently Deleted" at bounding box center [785, 197] width 383 height 25
click at [964, 162] on icon "button" at bounding box center [969, 167] width 11 height 11
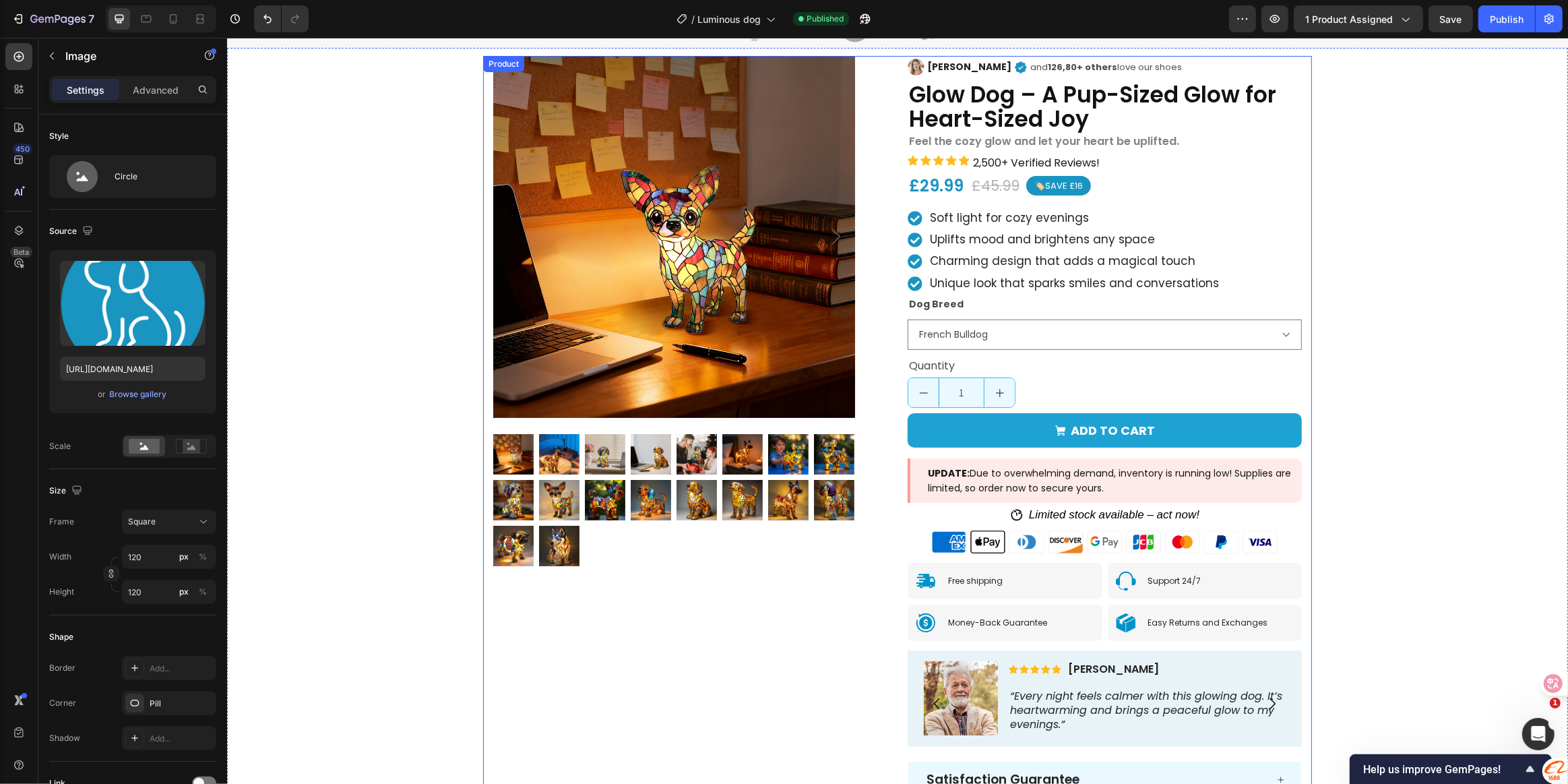
scroll to position [0, 0]
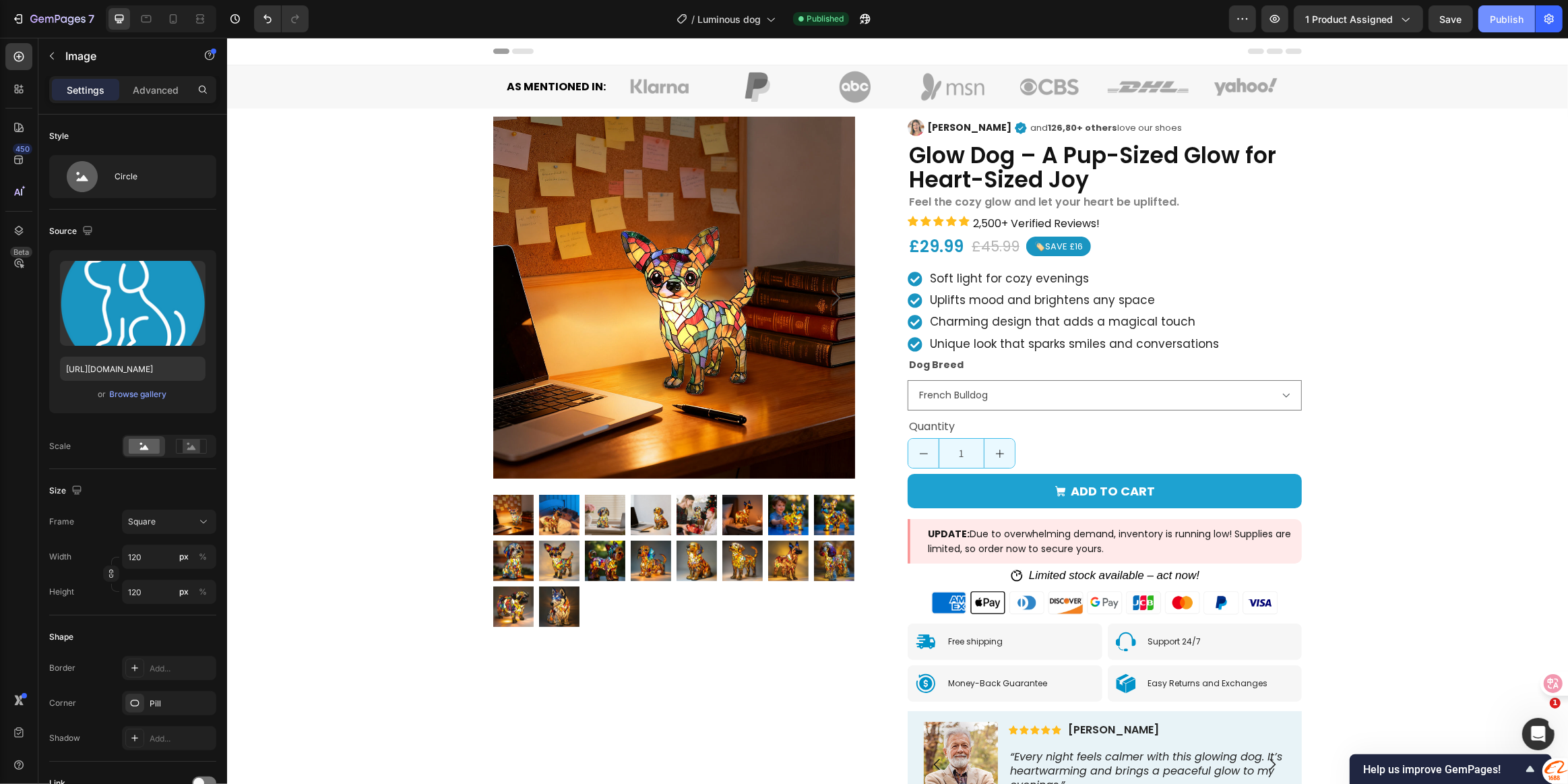
click at [1503, 24] on div "Publish" at bounding box center [1507, 19] width 34 height 14
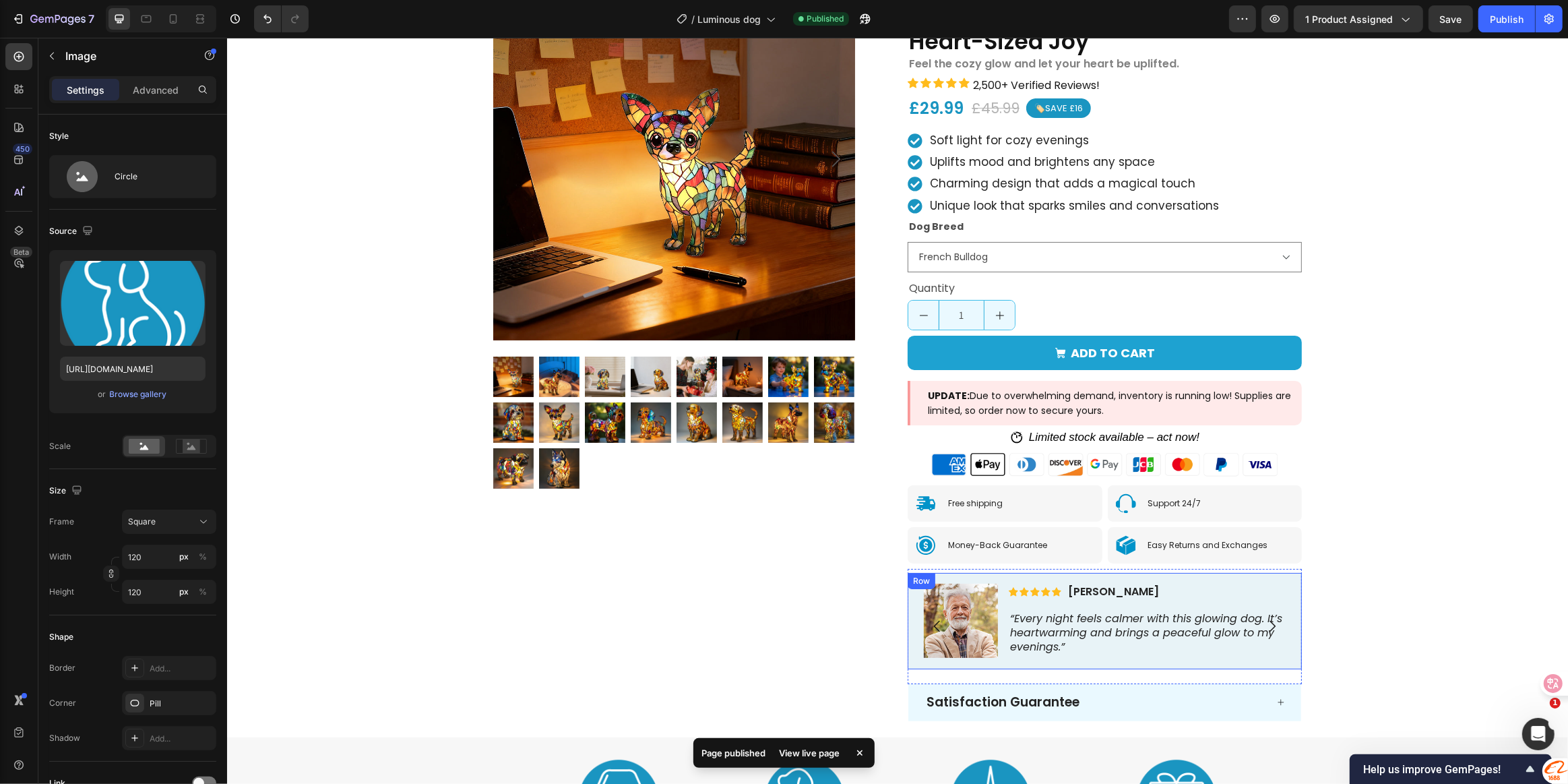
scroll to position [61, 0]
